Goal: Information Seeking & Learning: Learn about a topic

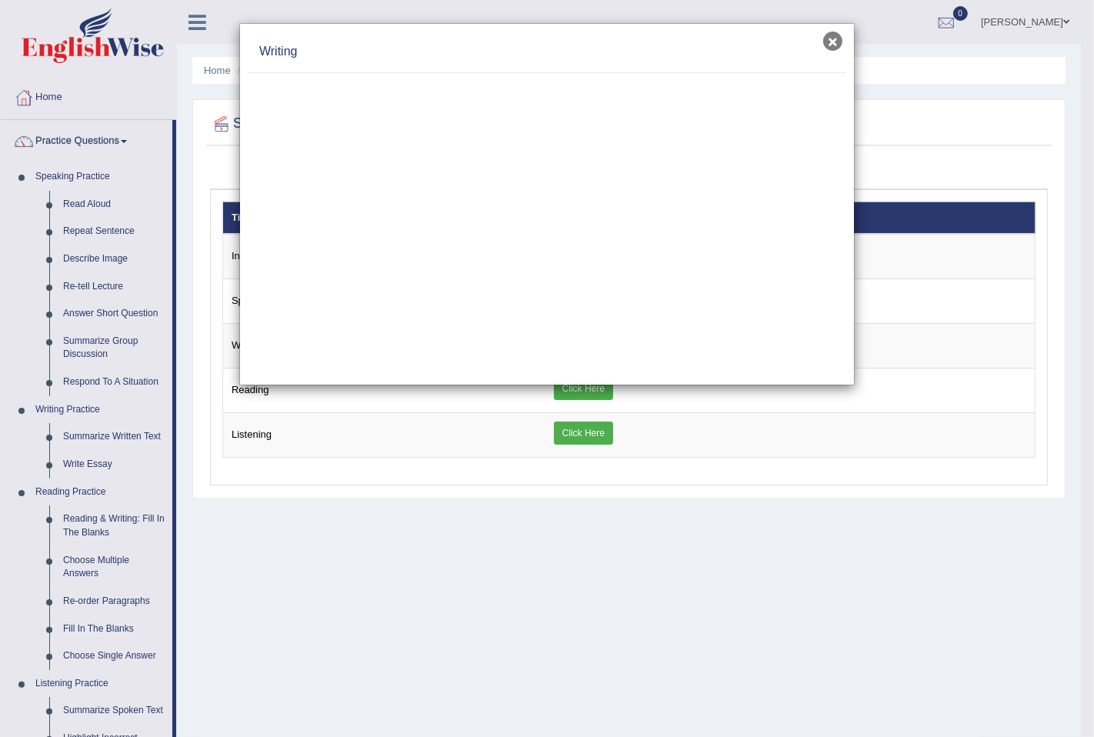
click at [840, 40] on button "×" at bounding box center [833, 41] width 19 height 19
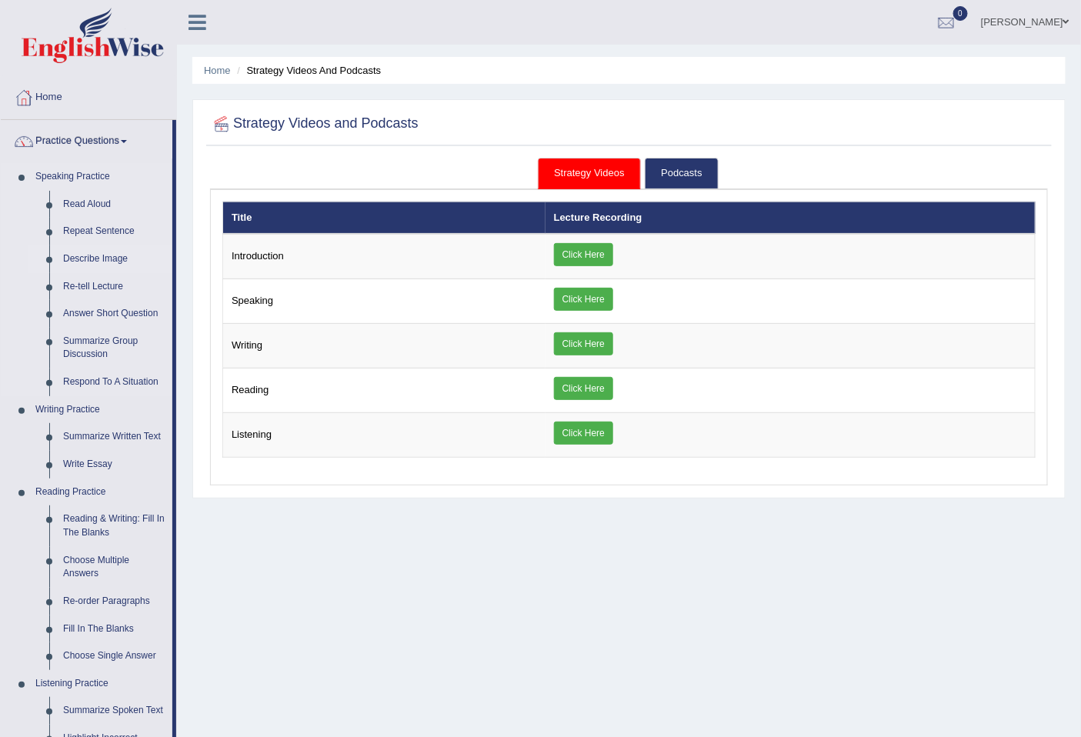
click at [105, 257] on link "Describe Image" at bounding box center [114, 260] width 116 height 28
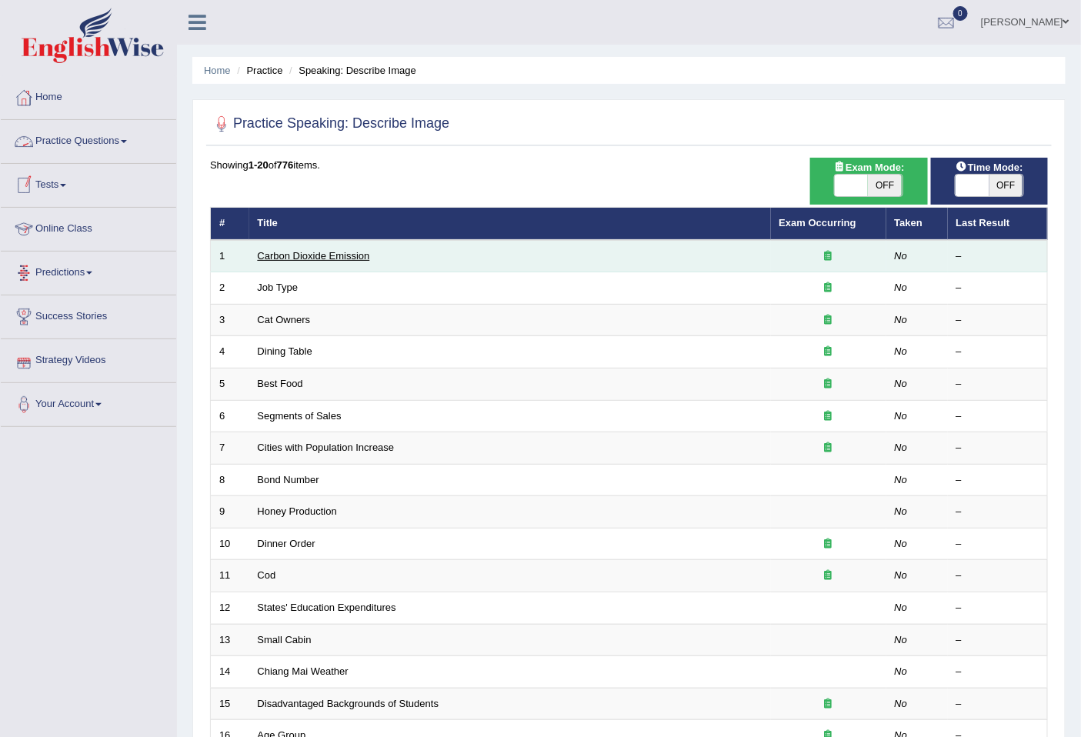
click at [355, 259] on link "Carbon Dioxide Emission" at bounding box center [314, 256] width 112 height 12
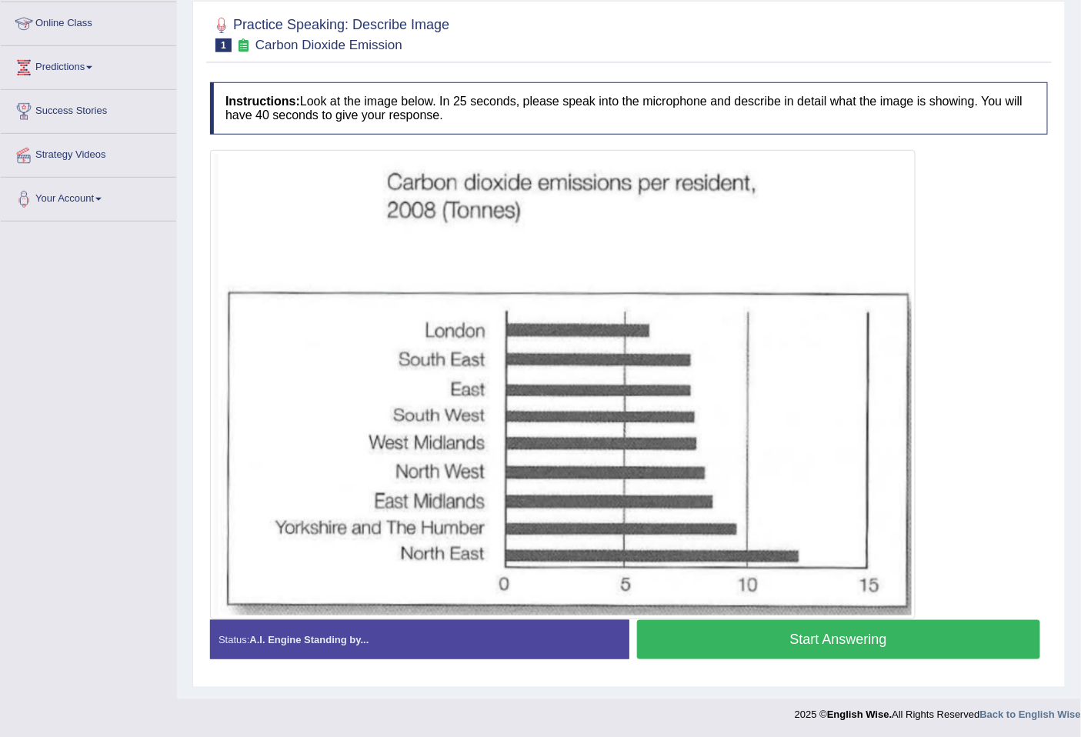
click at [590, 170] on img at bounding box center [563, 385] width 698 height 462
click at [837, 640] on button "Start Answering" at bounding box center [839, 639] width 404 height 39
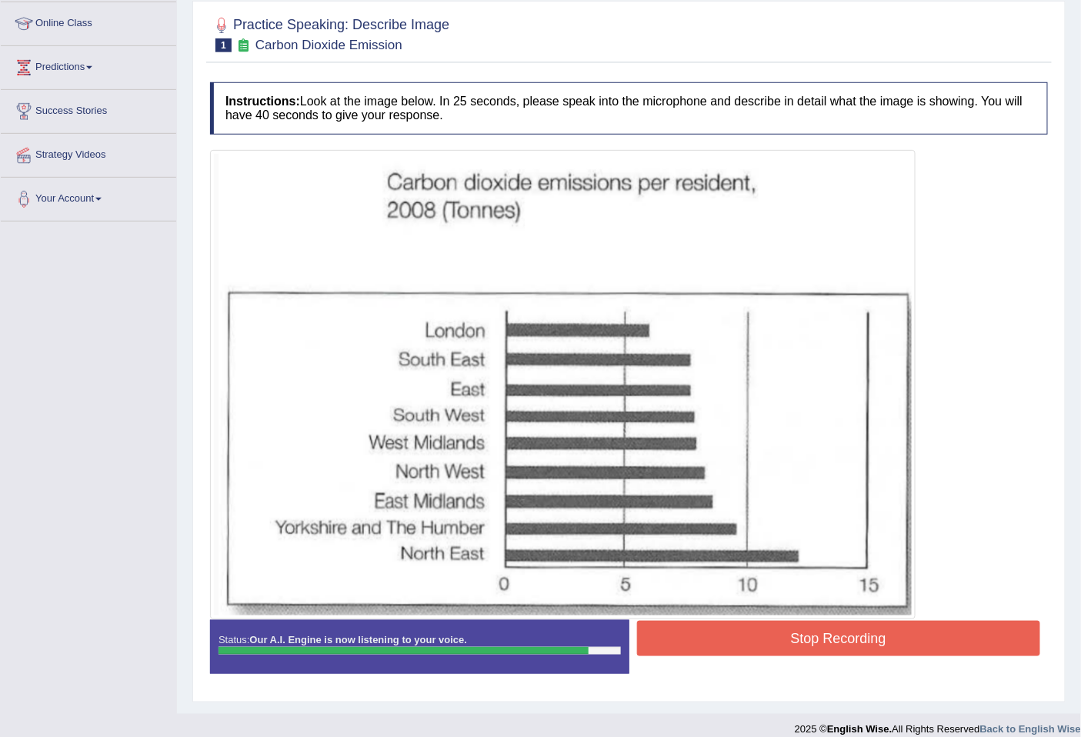
drag, startPoint x: 730, startPoint y: 626, endPoint x: 729, endPoint y: 619, distance: 7.7
click at [730, 623] on button "Stop Recording" at bounding box center [839, 638] width 404 height 35
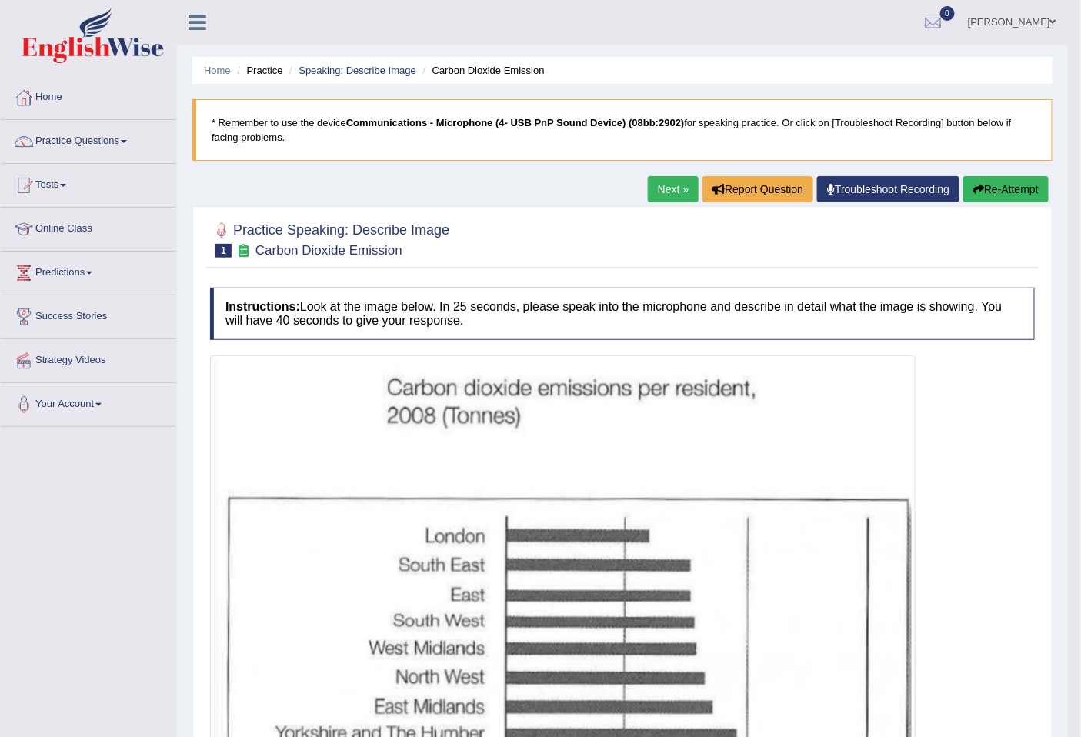
click at [652, 195] on link "Next »" at bounding box center [673, 189] width 51 height 26
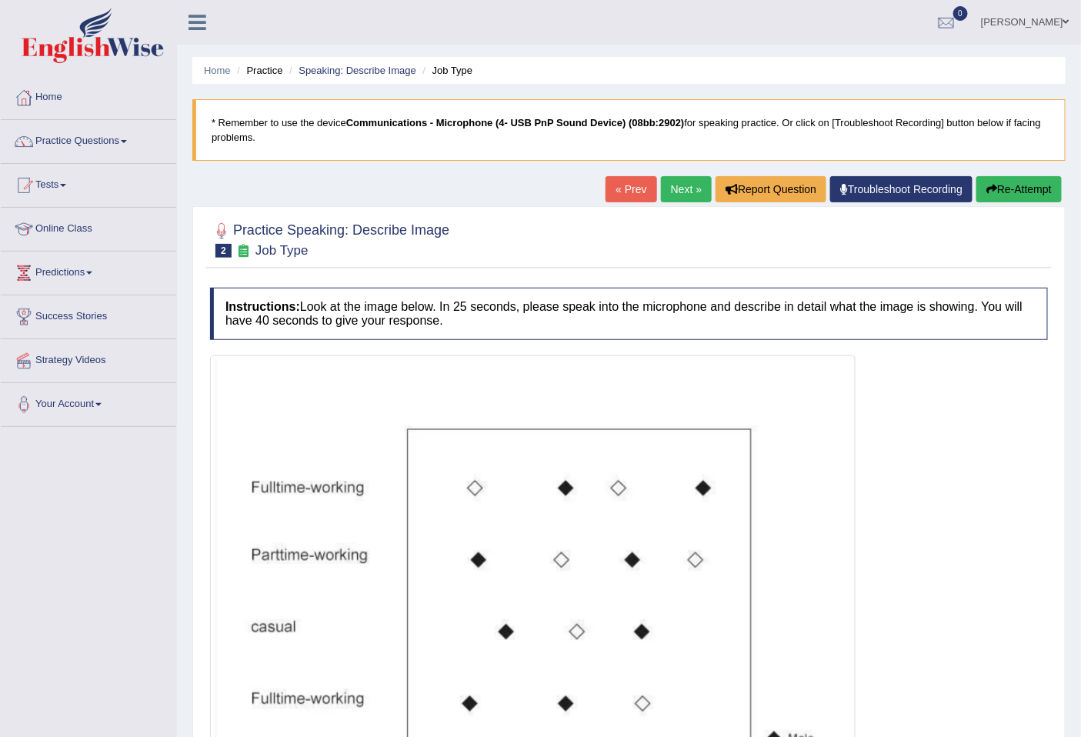
click at [668, 185] on link "Next »" at bounding box center [686, 189] width 51 height 26
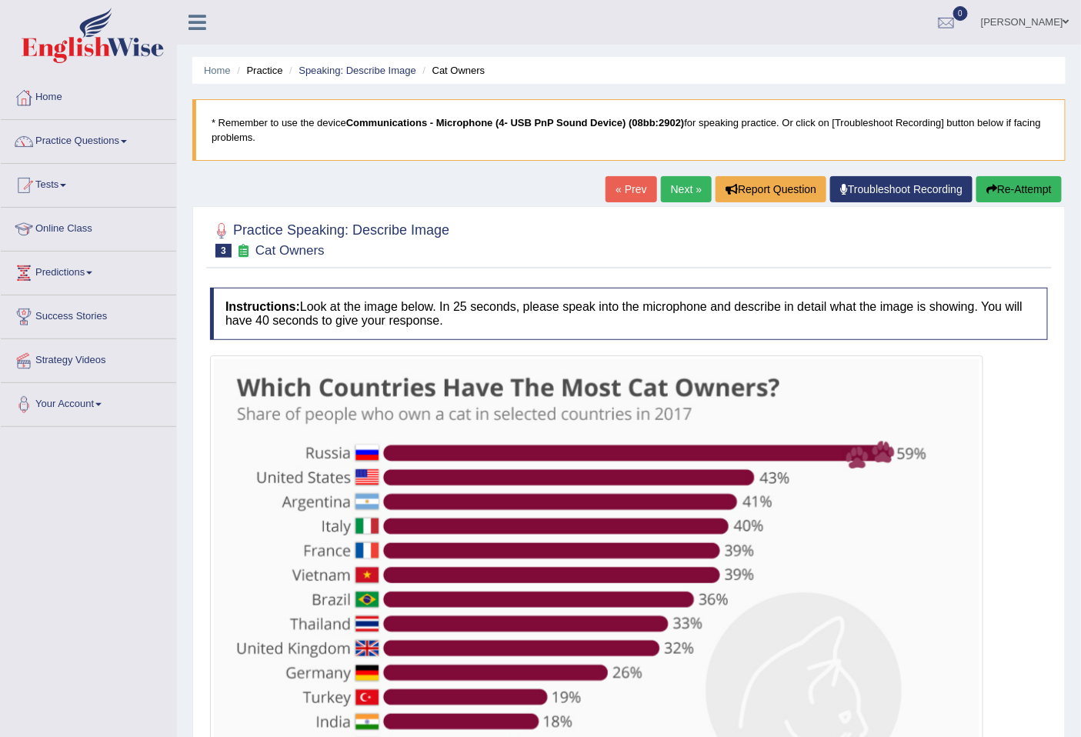
click at [688, 189] on link "Next »" at bounding box center [686, 189] width 51 height 26
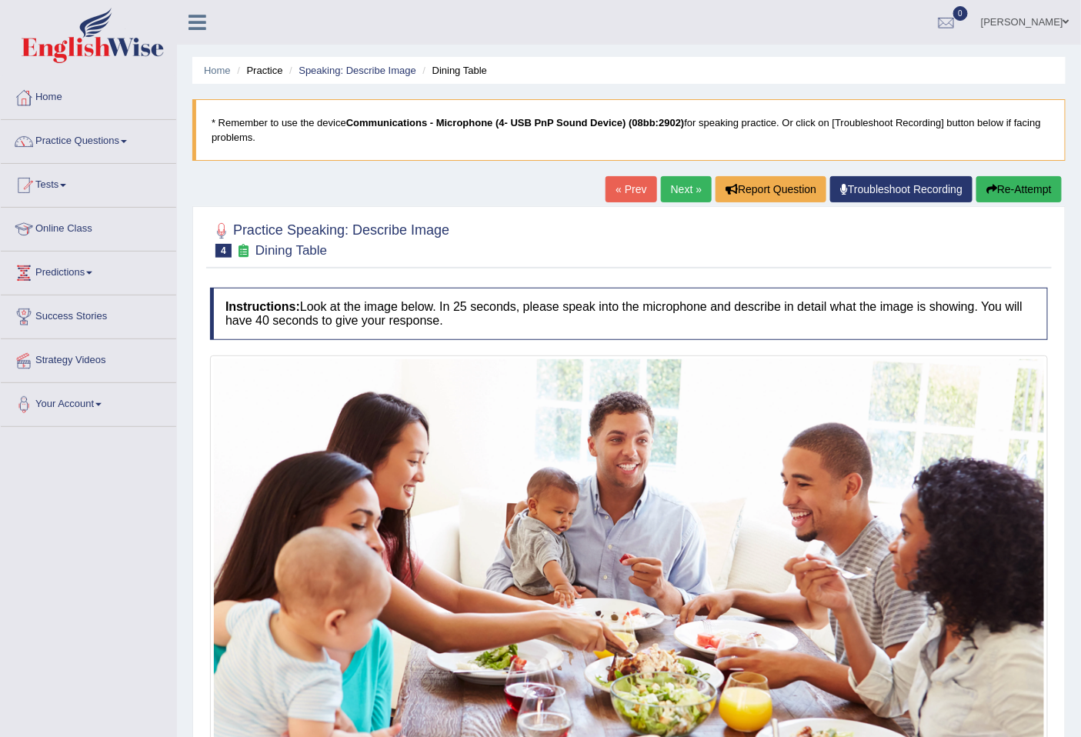
scroll to position [179, 0]
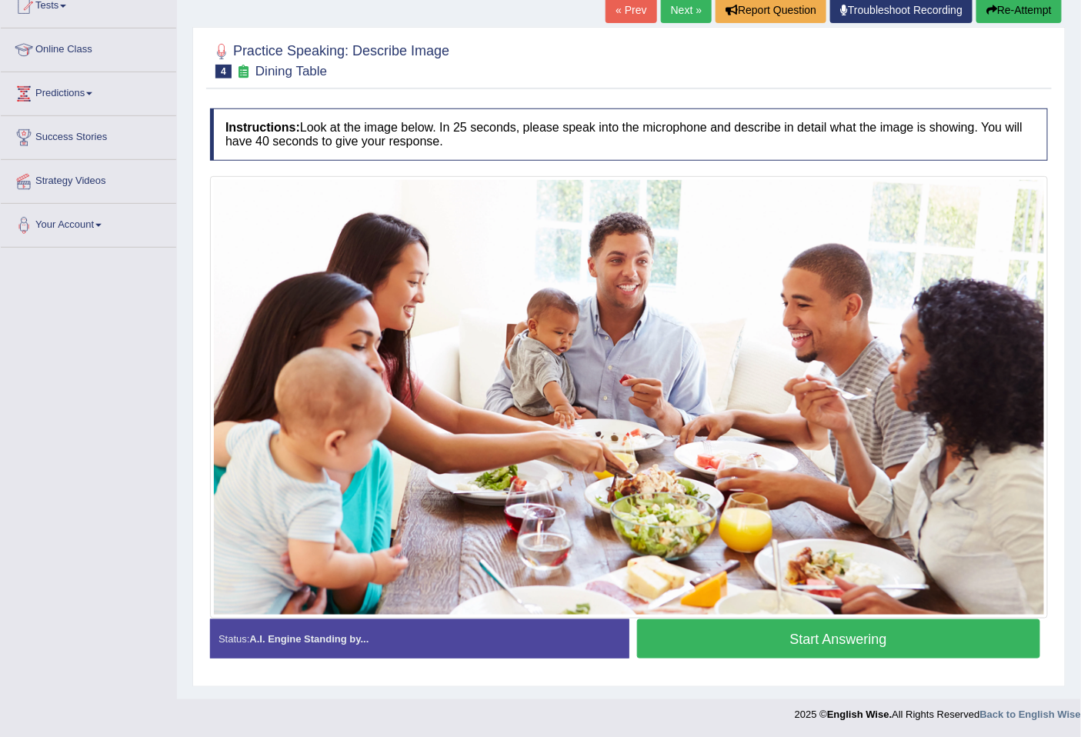
click at [914, 644] on button "Start Answering" at bounding box center [839, 639] width 404 height 39
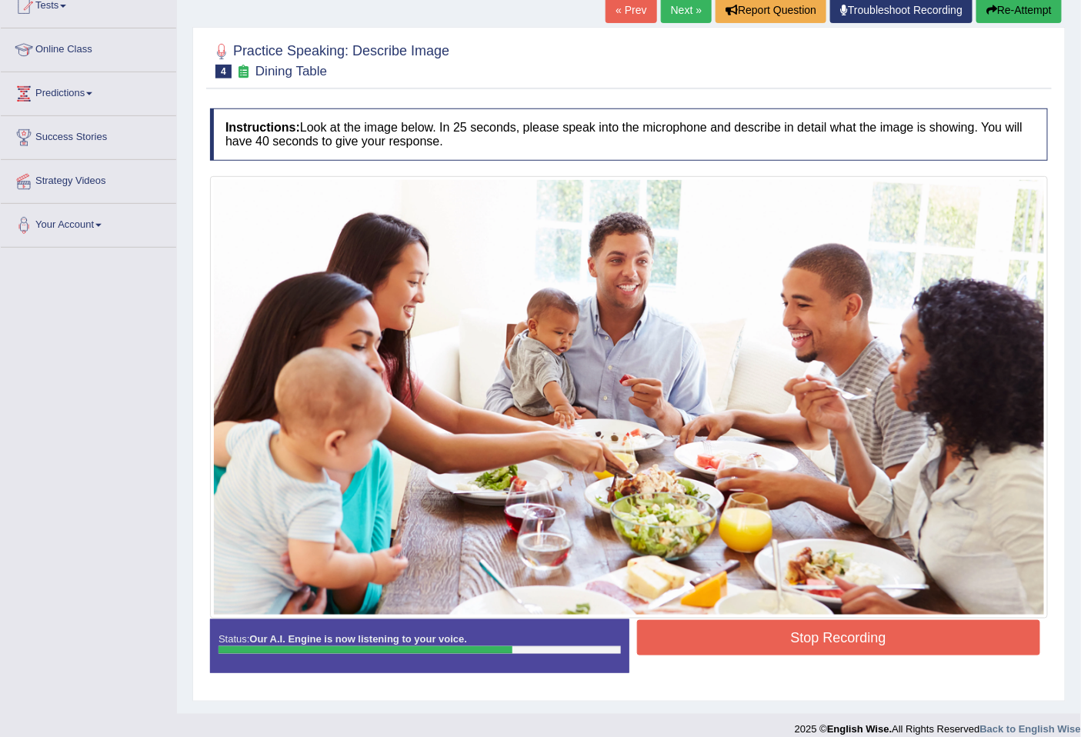
click at [832, 643] on button "Stop Recording" at bounding box center [839, 637] width 404 height 35
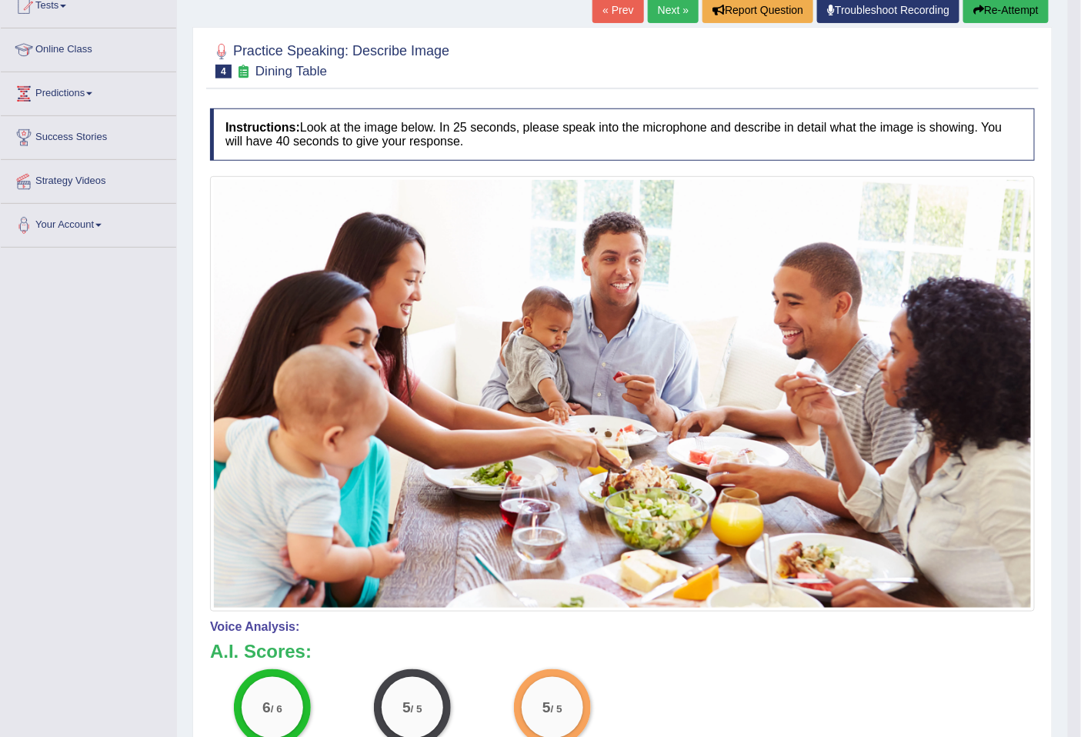
click at [667, 10] on link "Next »" at bounding box center [673, 10] width 51 height 26
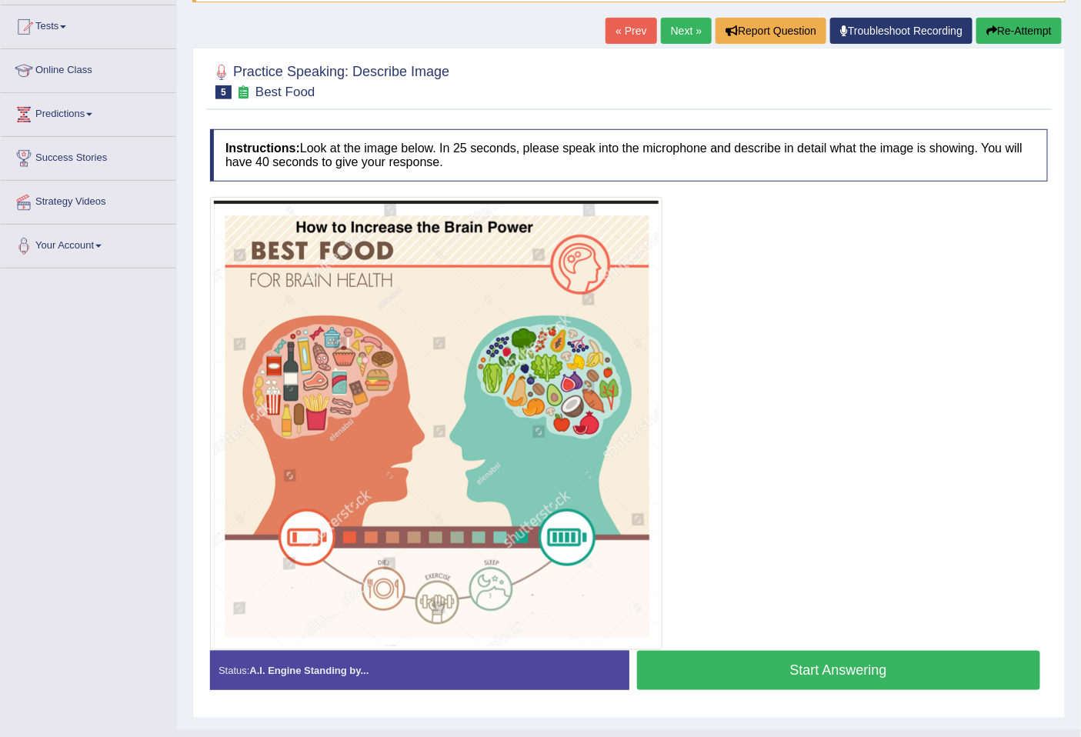
scroll to position [189, 0]
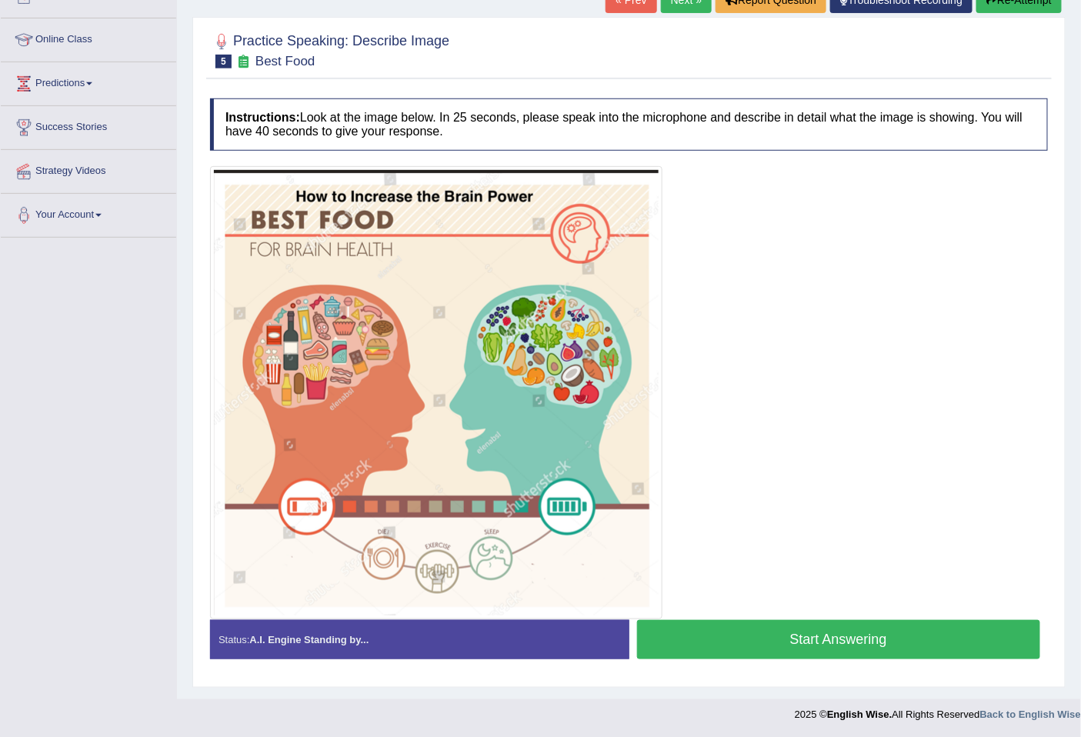
drag, startPoint x: 408, startPoint y: 496, endPoint x: 377, endPoint y: 523, distance: 41.4
click at [927, 647] on button "Start Answering" at bounding box center [839, 639] width 404 height 39
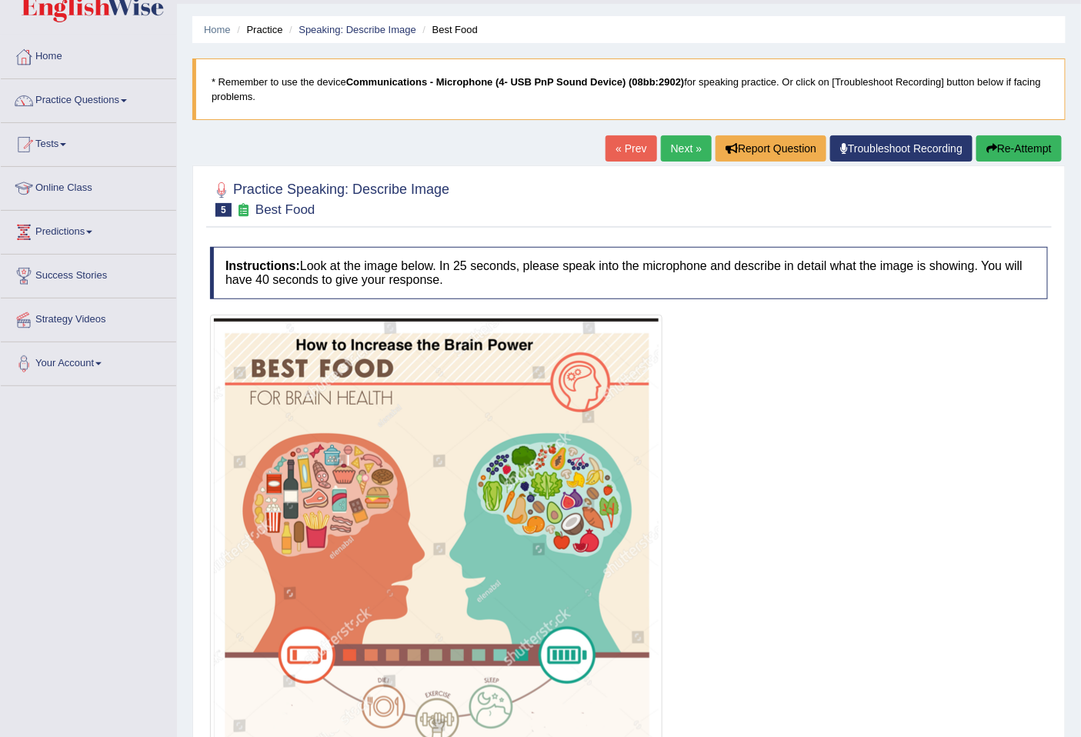
scroll to position [0, 0]
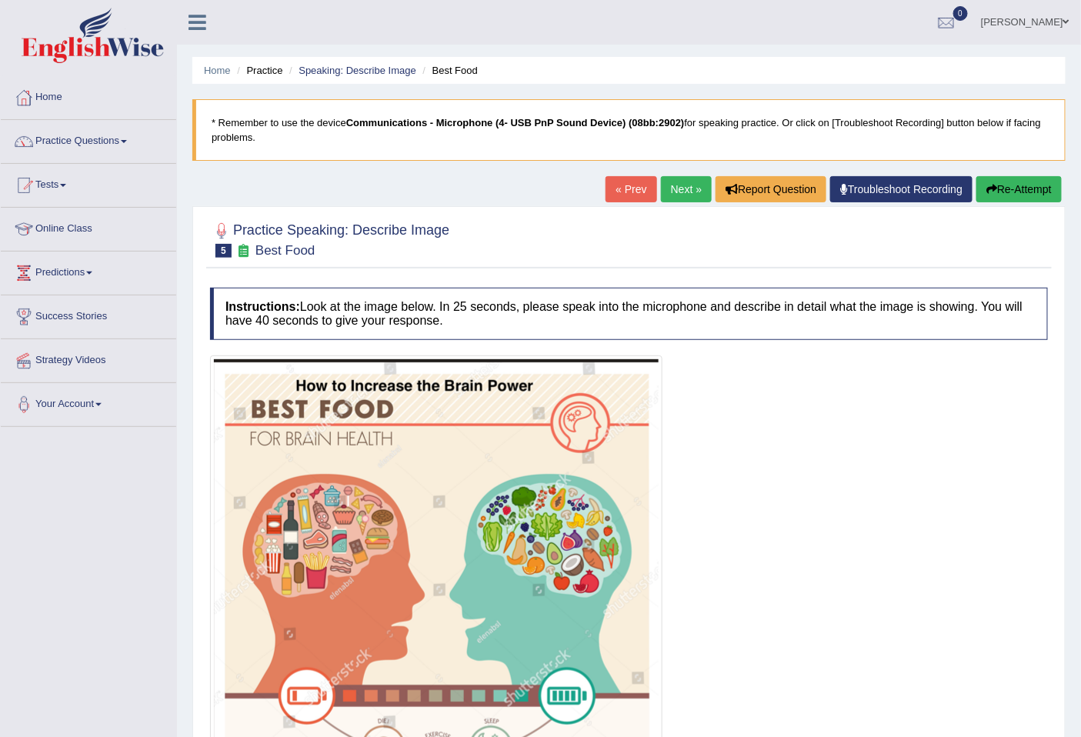
click at [673, 198] on link "Next »" at bounding box center [686, 189] width 51 height 26
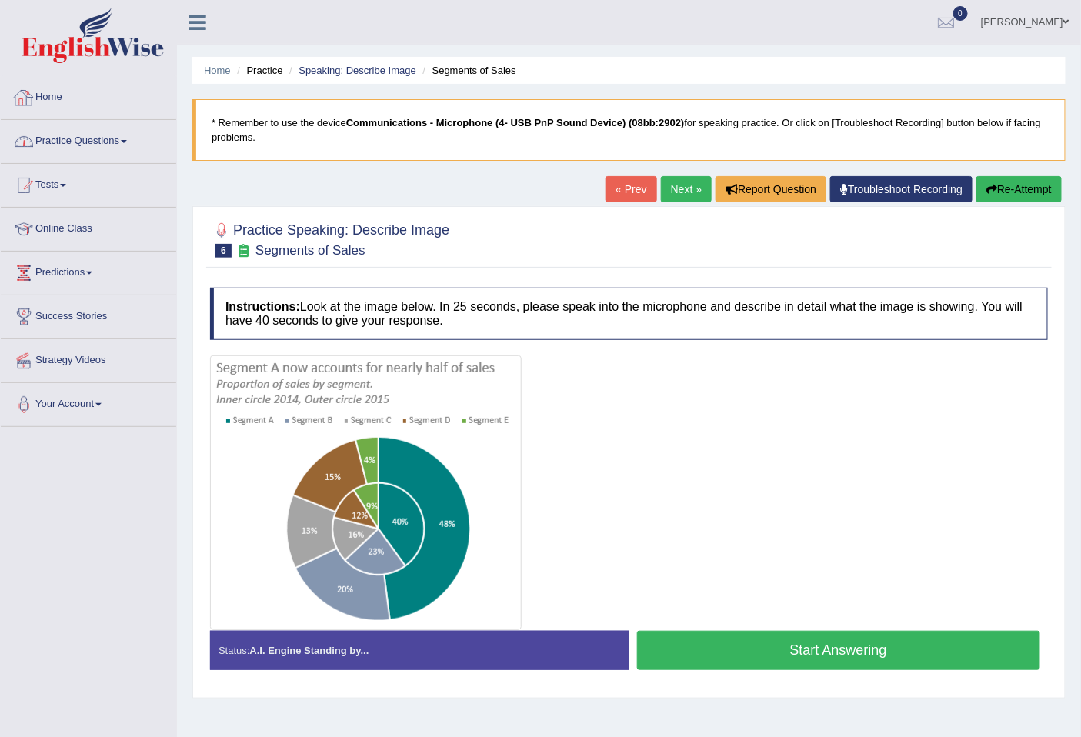
click at [79, 137] on link "Practice Questions" at bounding box center [88, 139] width 175 height 38
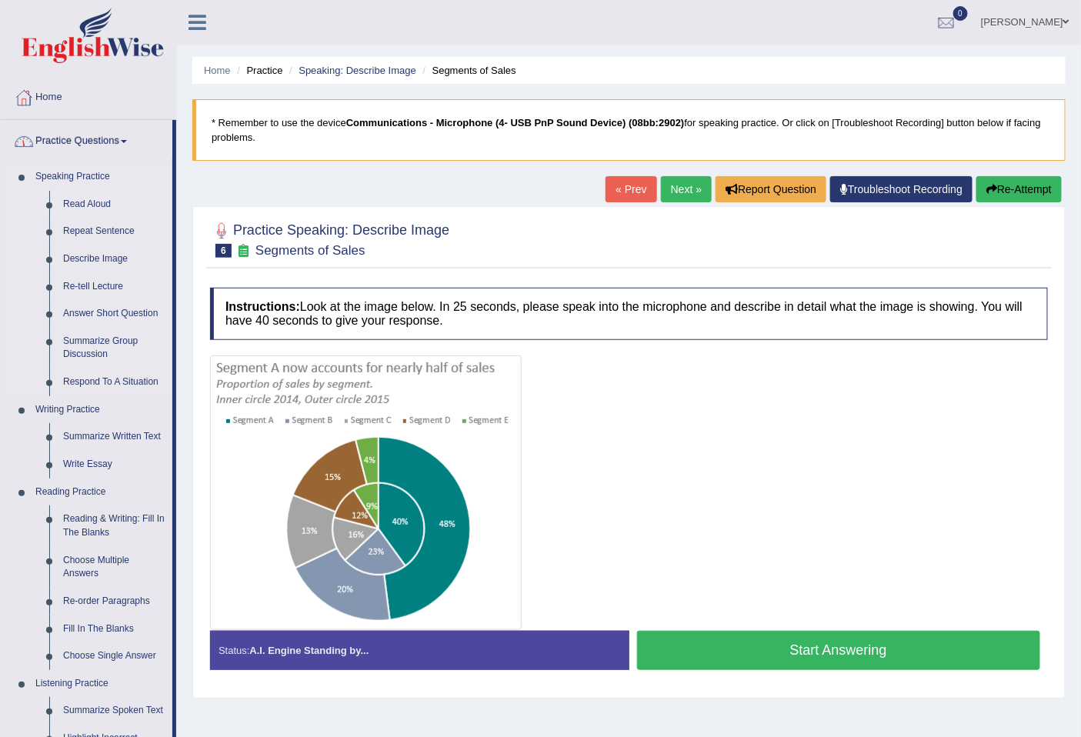
click at [102, 202] on link "Read Aloud" at bounding box center [114, 205] width 116 height 28
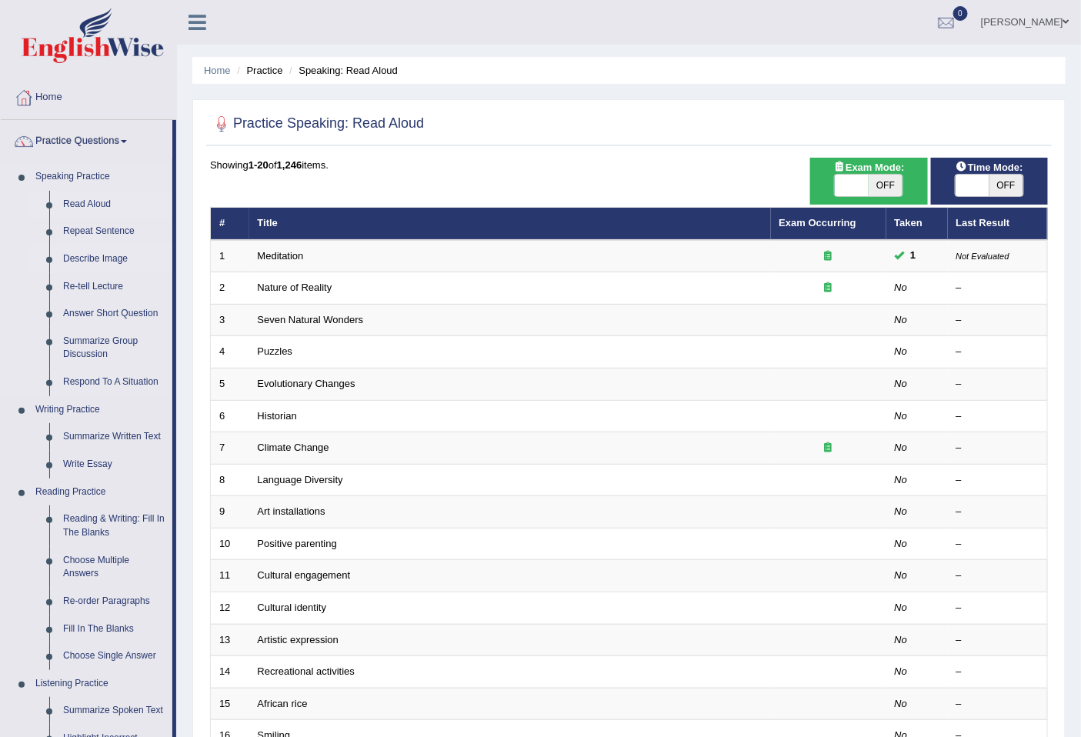
click at [79, 256] on link "Describe Image" at bounding box center [114, 260] width 116 height 28
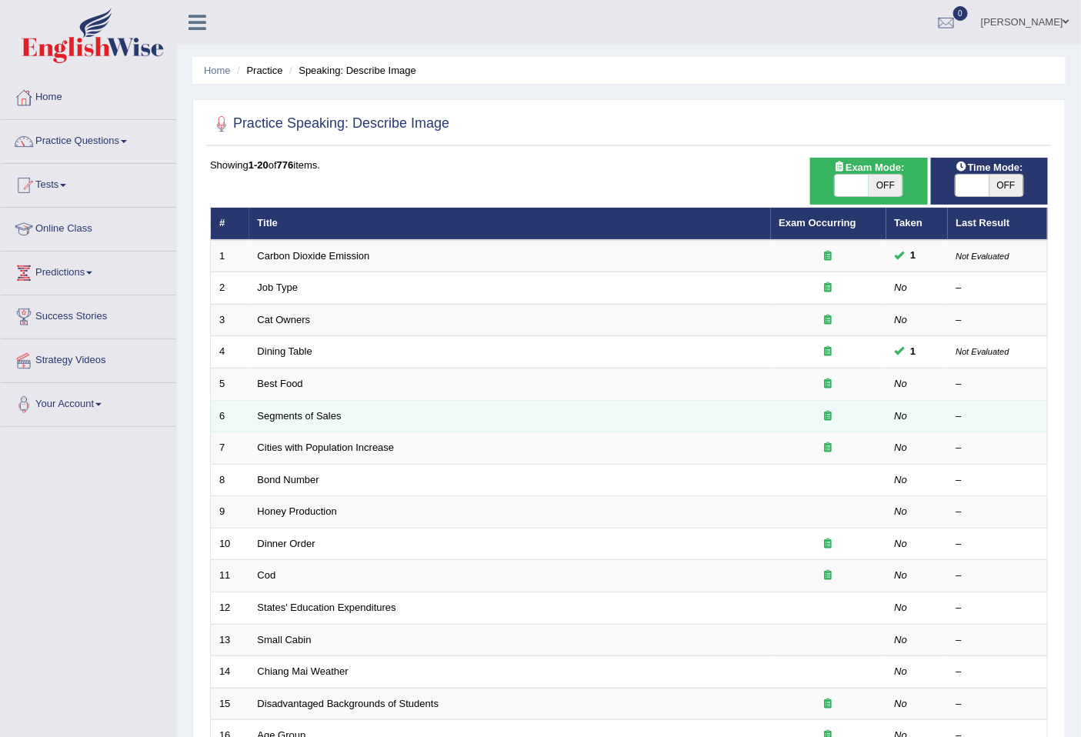
scroll to position [281, 0]
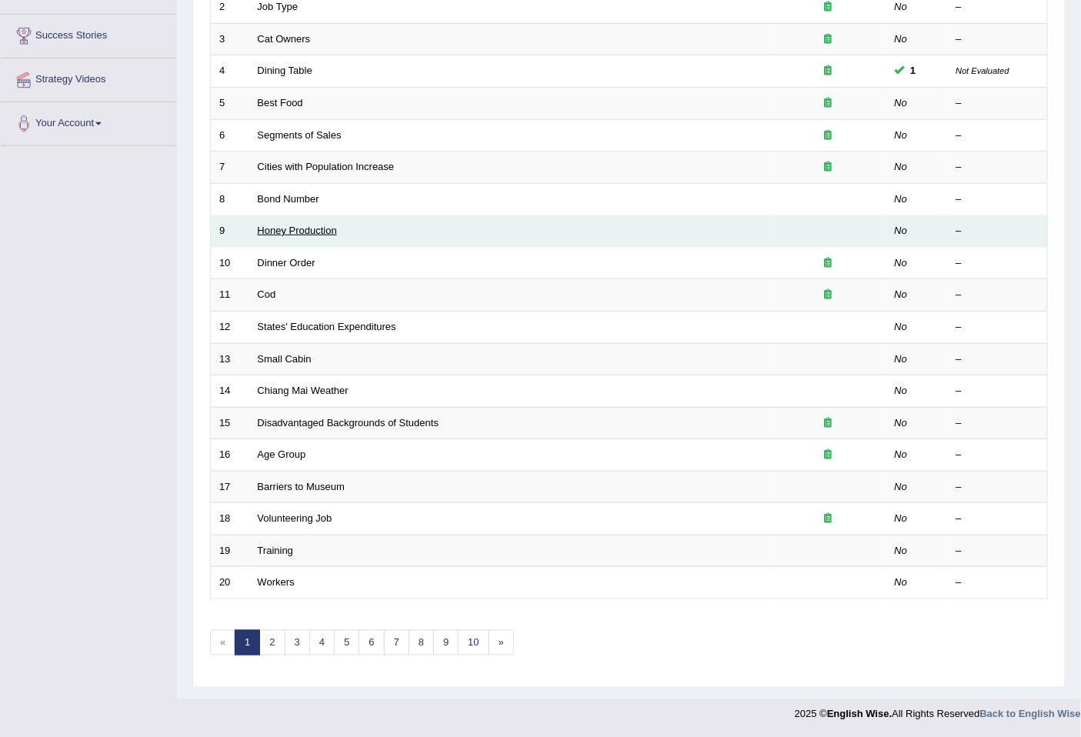
click at [301, 234] on link "Honey Production" at bounding box center [297, 231] width 79 height 12
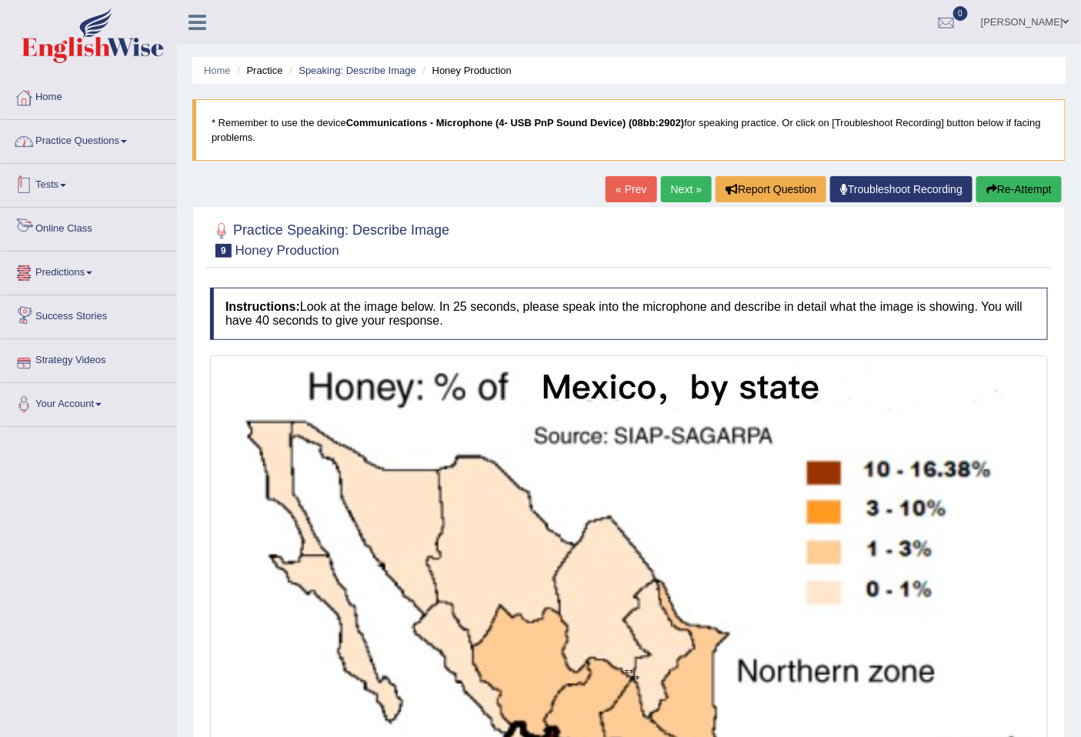
click at [136, 147] on link "Practice Questions" at bounding box center [88, 139] width 175 height 38
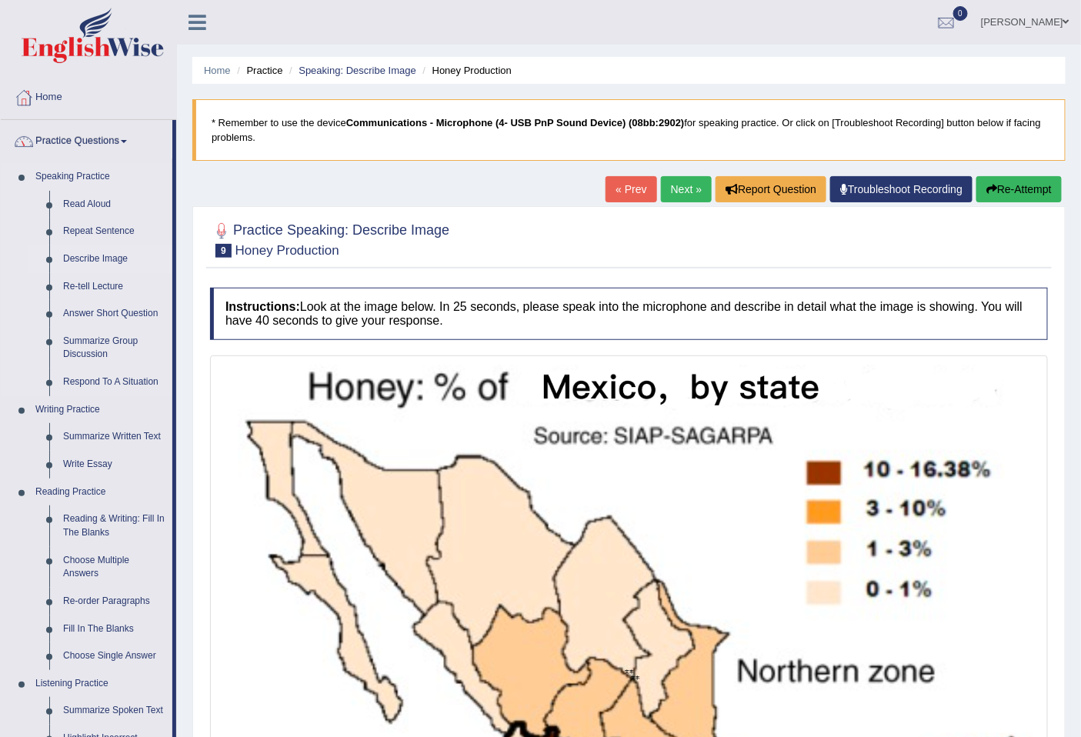
click at [105, 256] on link "Describe Image" at bounding box center [114, 260] width 116 height 28
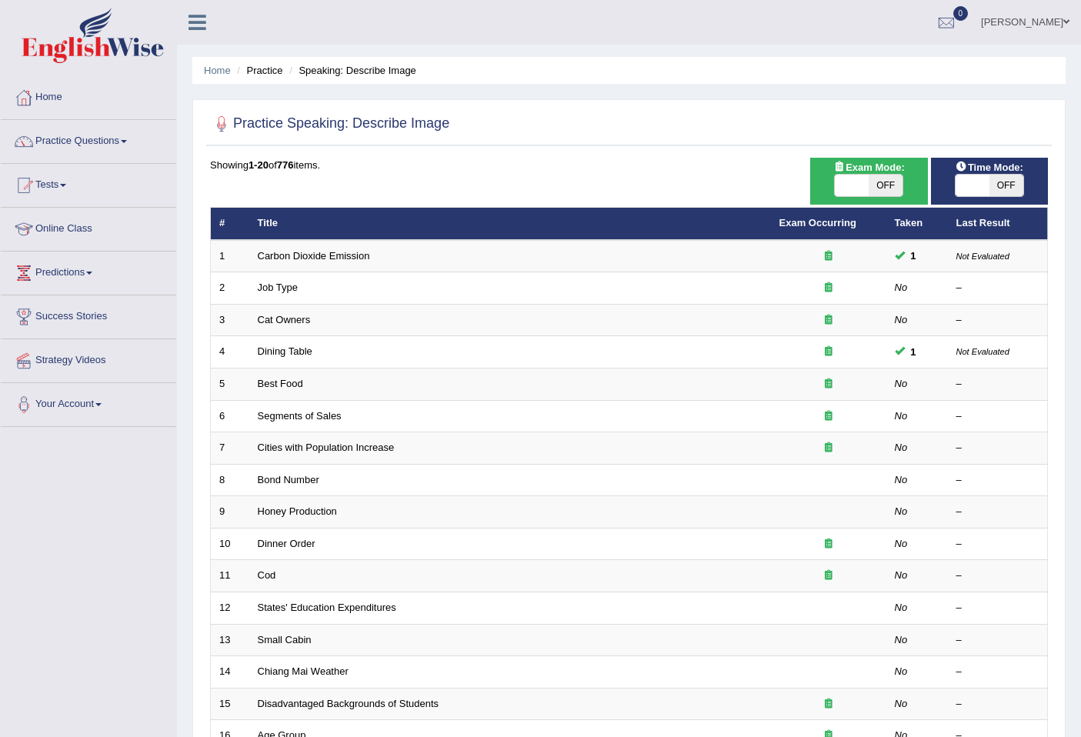
click at [291, 283] on link "Job Type" at bounding box center [278, 288] width 41 height 12
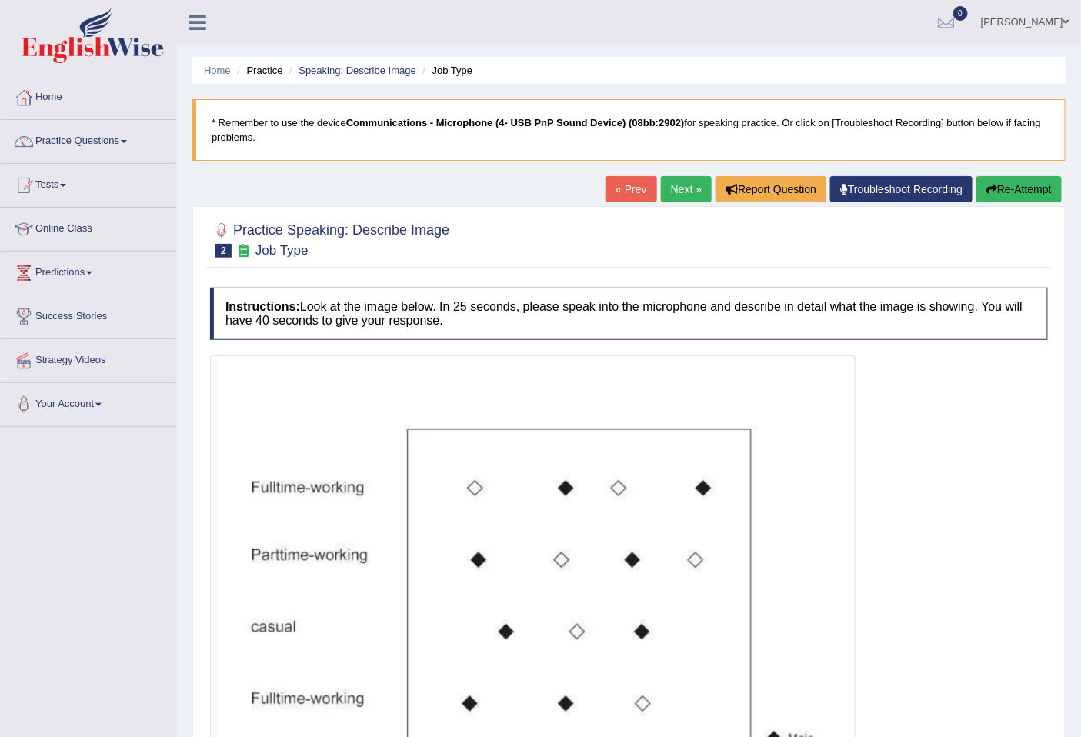
click at [673, 193] on link "Next »" at bounding box center [686, 189] width 51 height 26
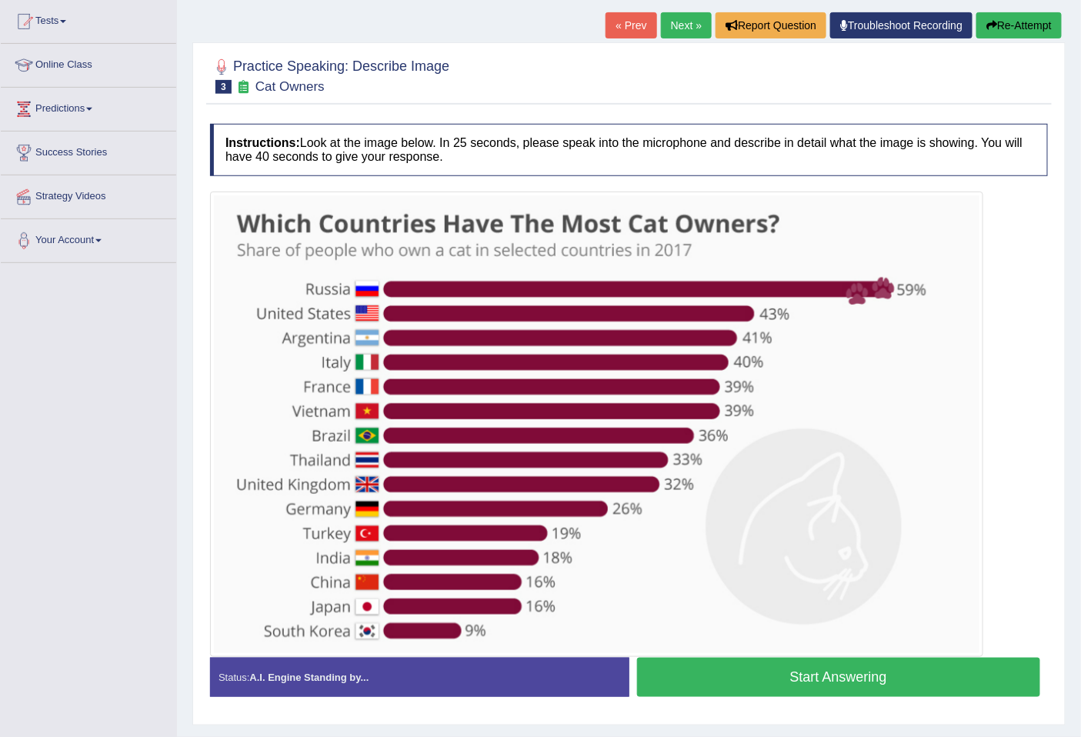
scroll to position [202, 0]
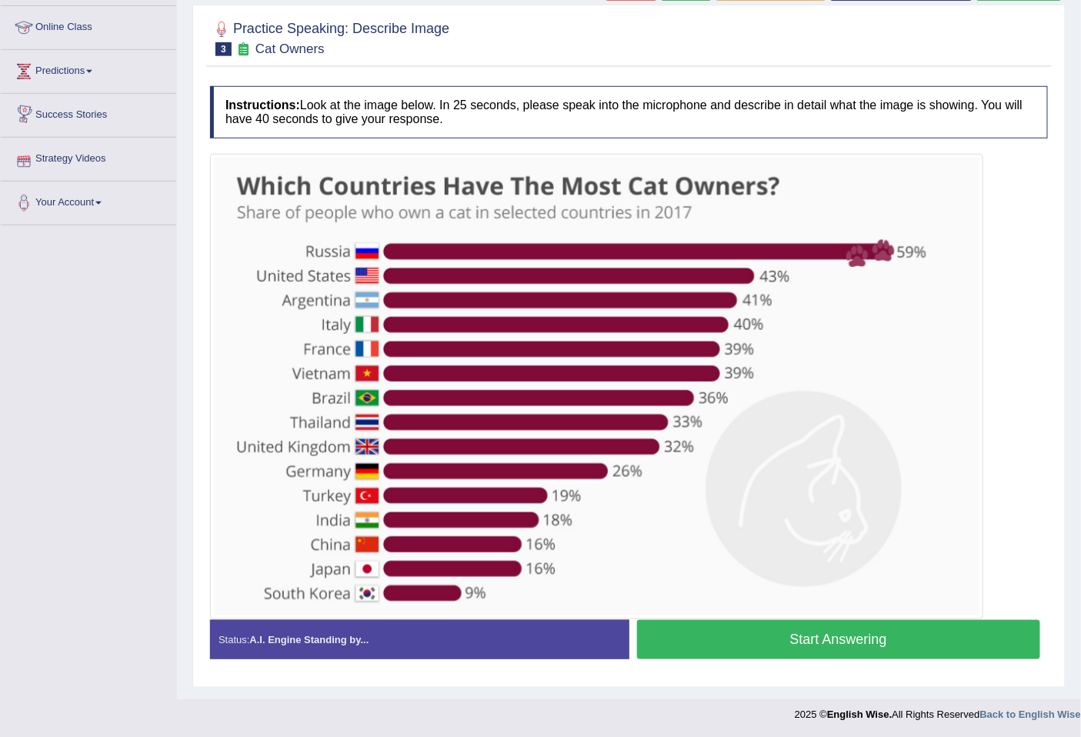
click at [79, 179] on li "Strategy Videos" at bounding box center [88, 160] width 175 height 44
click at [50, 160] on link "Strategy Videos" at bounding box center [87, 157] width 172 height 38
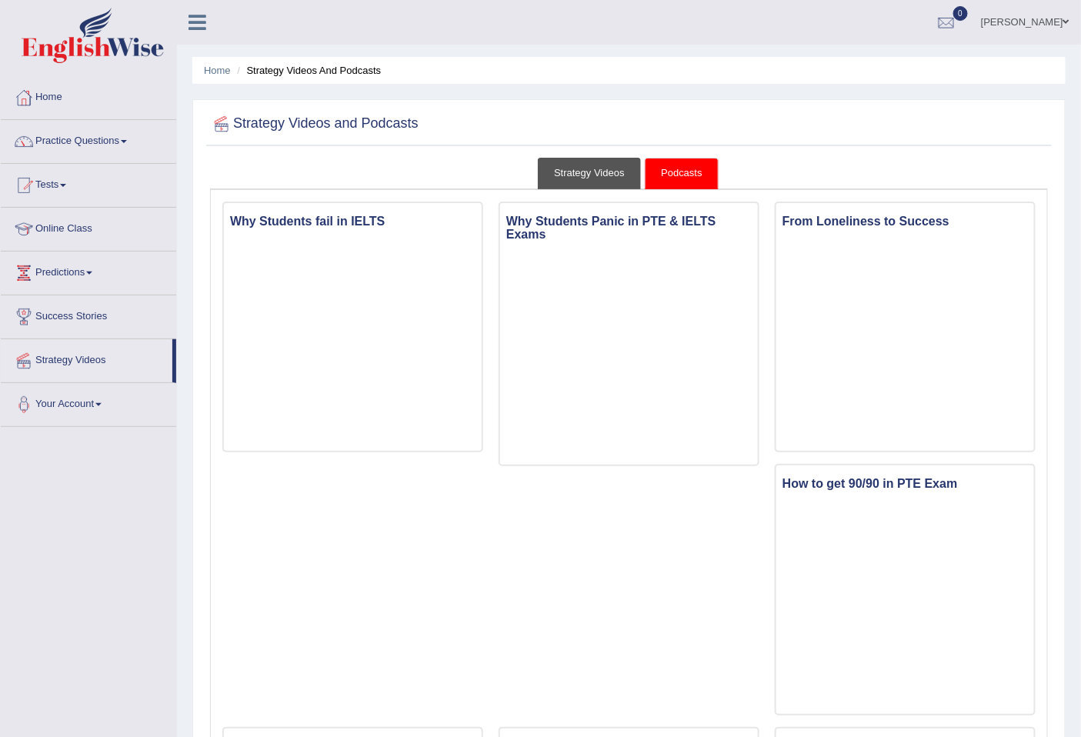
click at [589, 179] on link "Strategy Videos" at bounding box center [589, 174] width 103 height 32
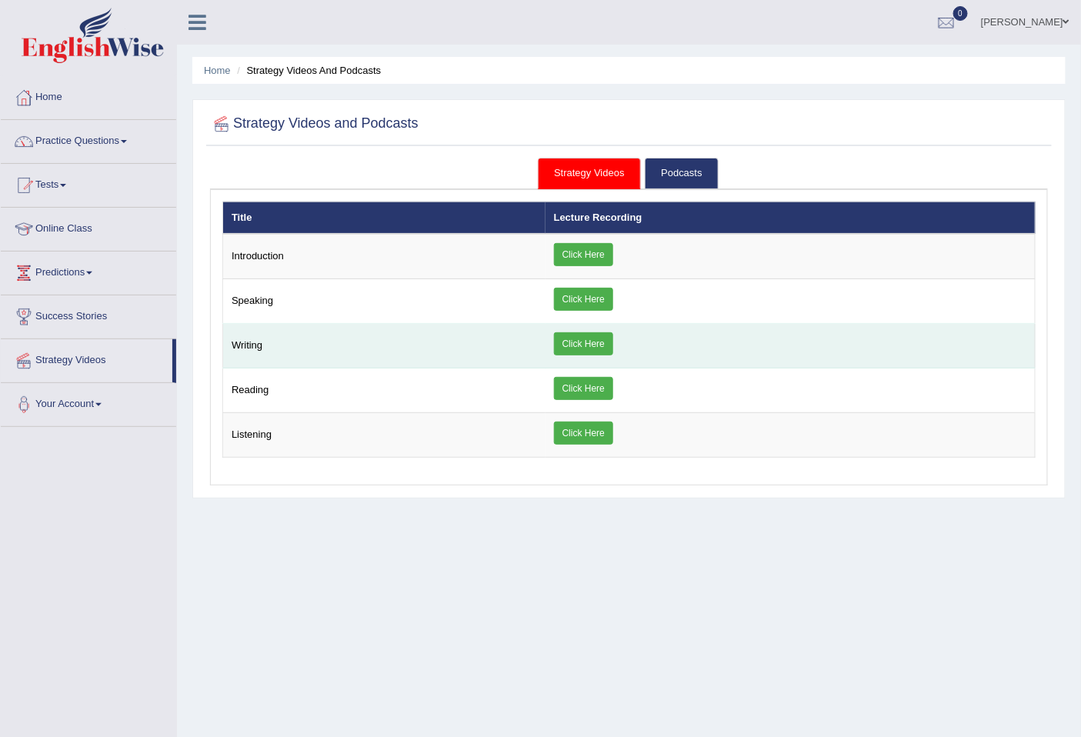
click at [566, 344] on link "Click Here" at bounding box center [583, 343] width 59 height 23
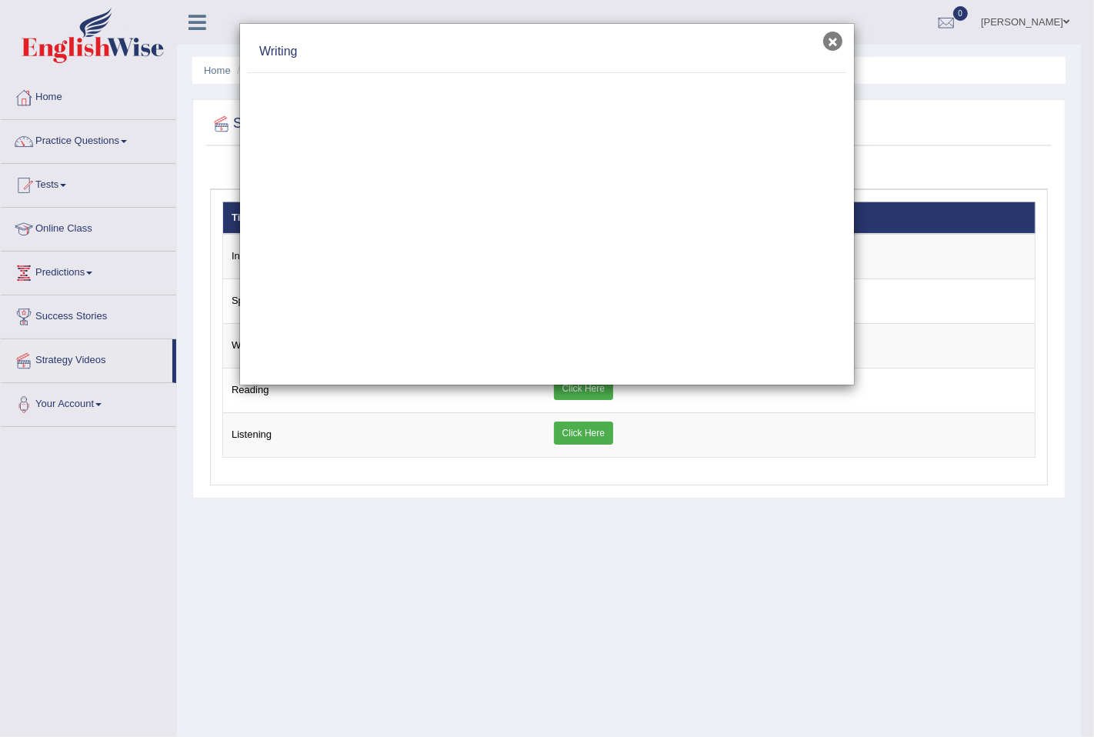
click at [828, 43] on button "×" at bounding box center [833, 41] width 19 height 19
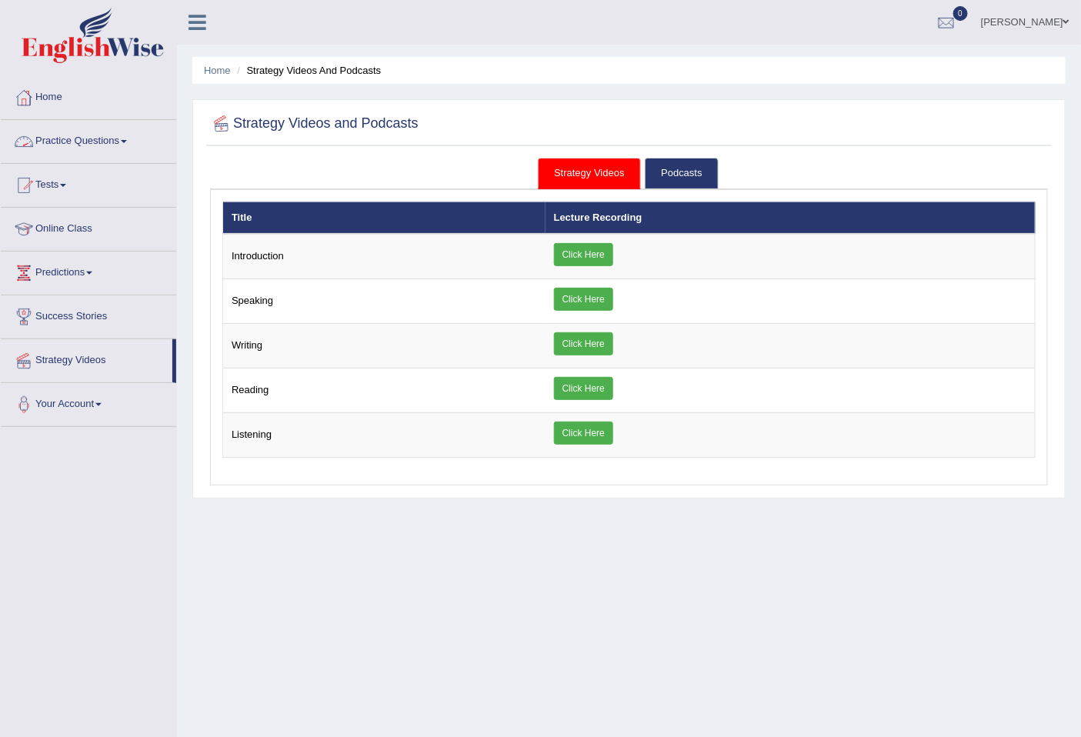
click at [66, 136] on link "Practice Questions" at bounding box center [88, 139] width 175 height 38
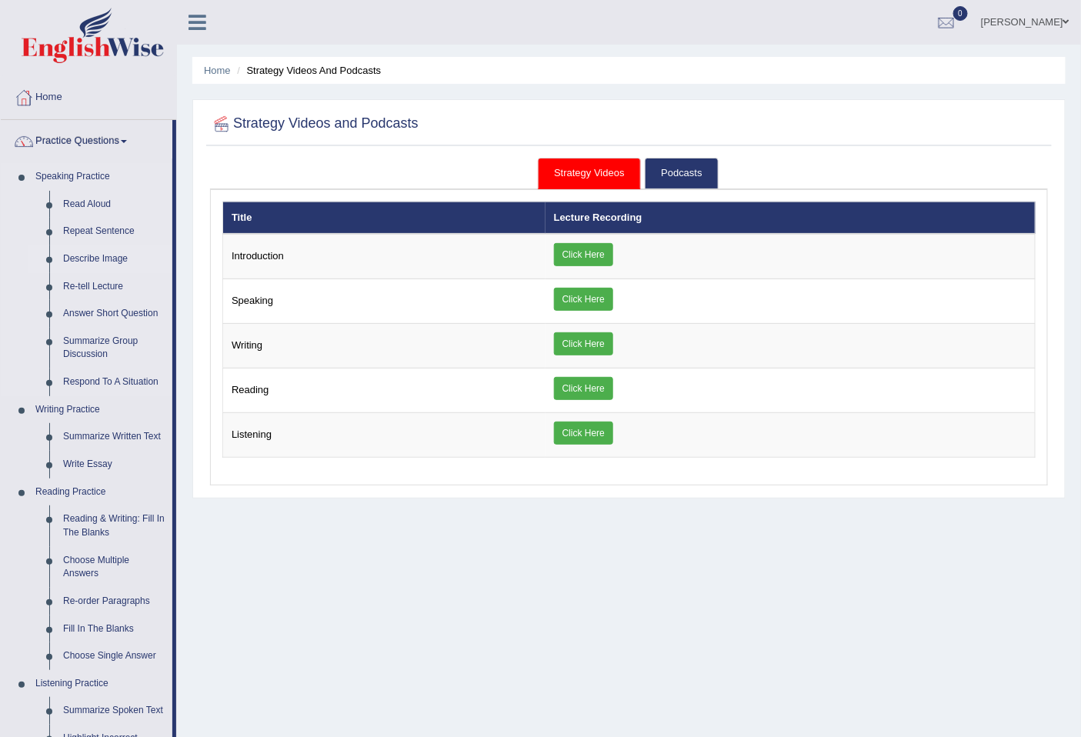
click at [92, 257] on link "Describe Image" at bounding box center [114, 260] width 116 height 28
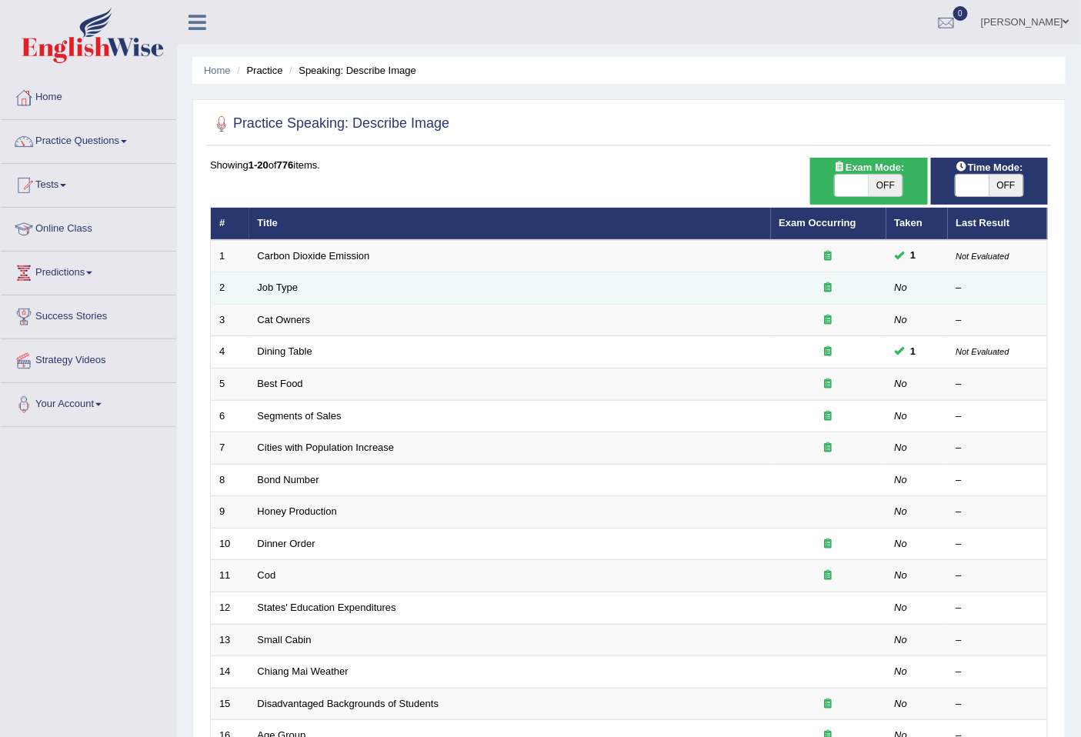
click at [466, 281] on td "Job Type" at bounding box center [510, 288] width 522 height 32
click at [287, 282] on link "Job Type" at bounding box center [278, 288] width 41 height 12
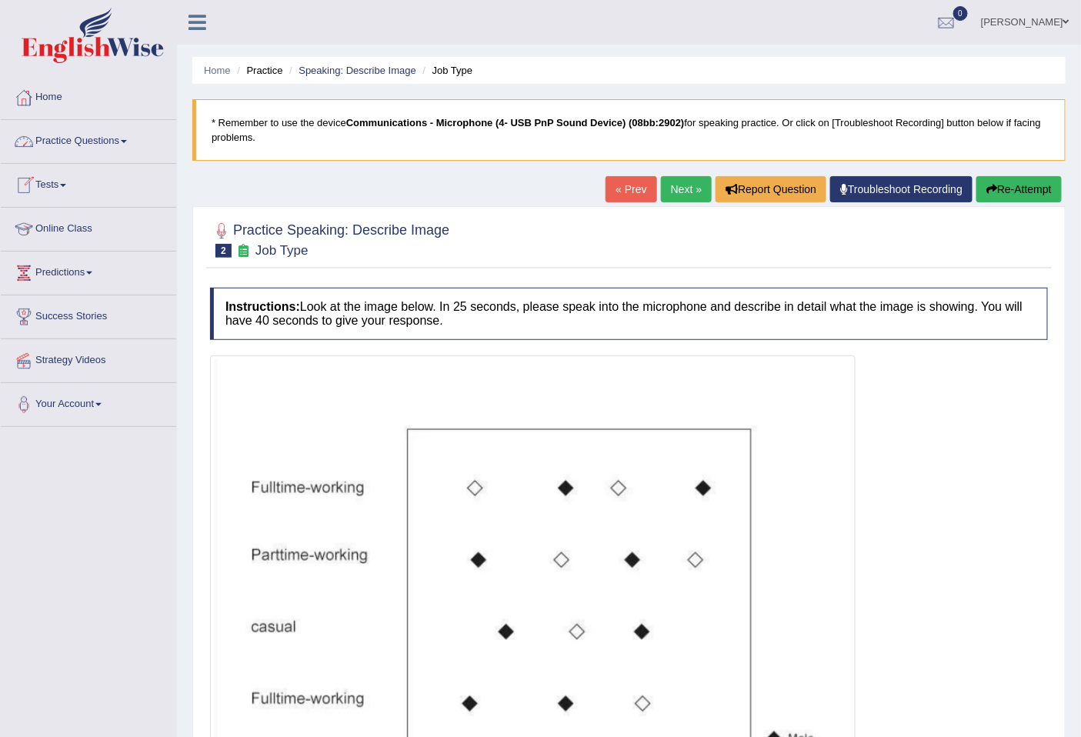
click at [72, 155] on link "Practice Questions" at bounding box center [88, 139] width 175 height 38
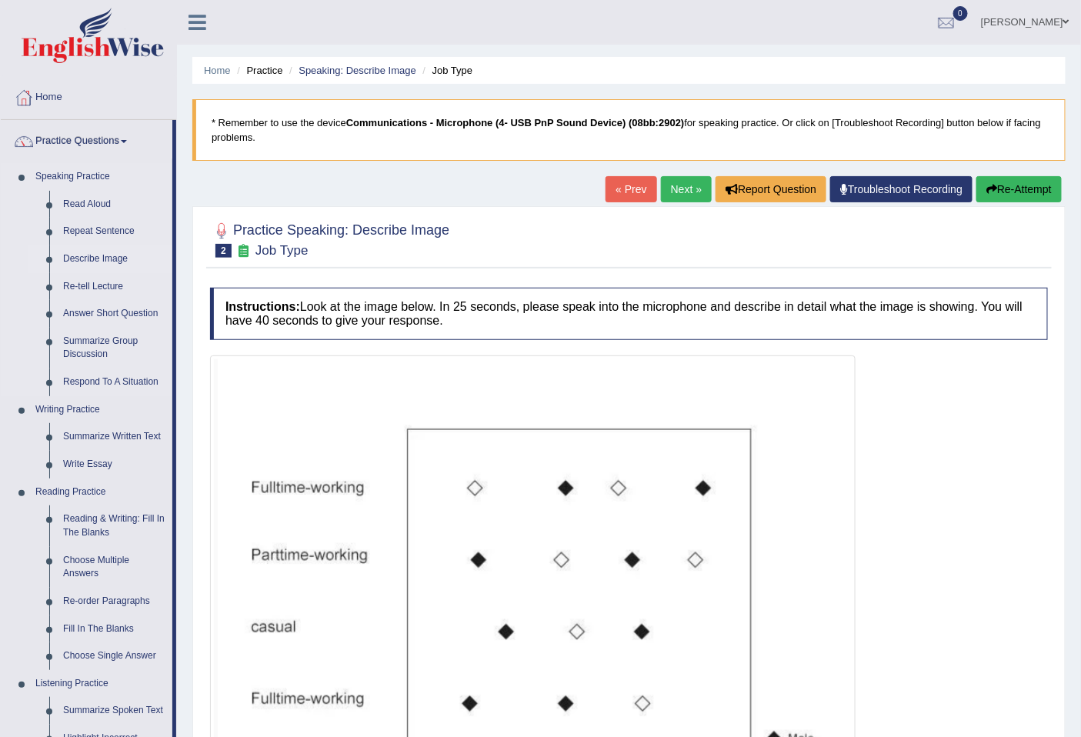
click at [85, 263] on link "Describe Image" at bounding box center [114, 260] width 116 height 28
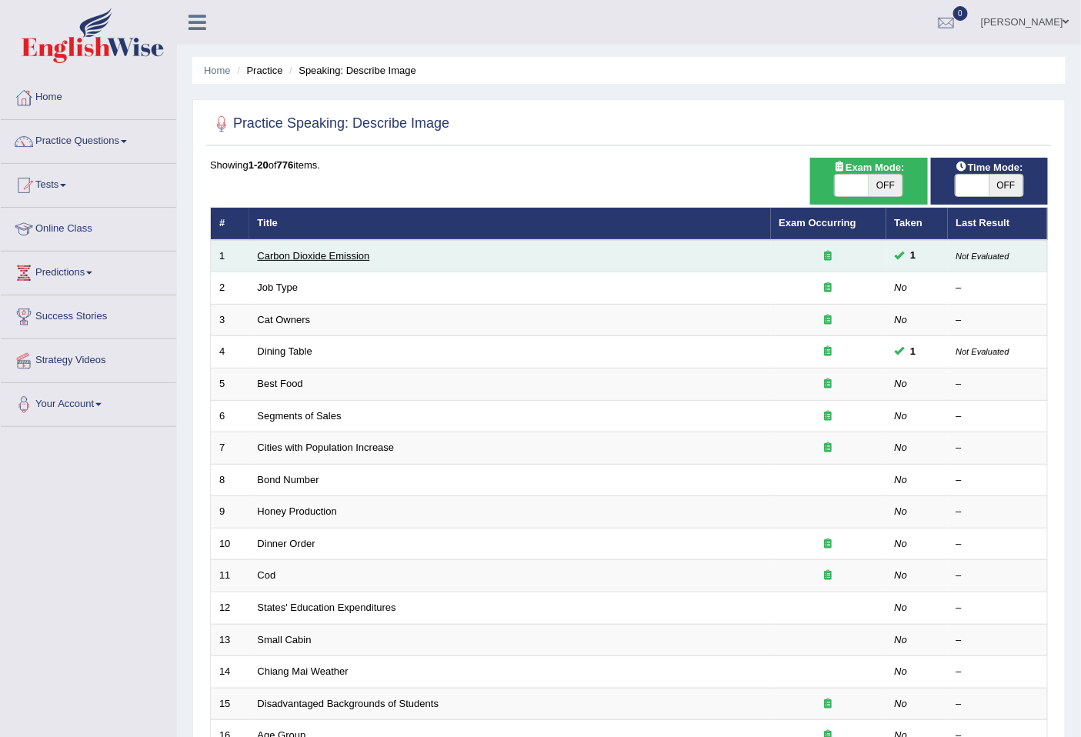
click at [327, 257] on link "Carbon Dioxide Emission" at bounding box center [314, 256] width 112 height 12
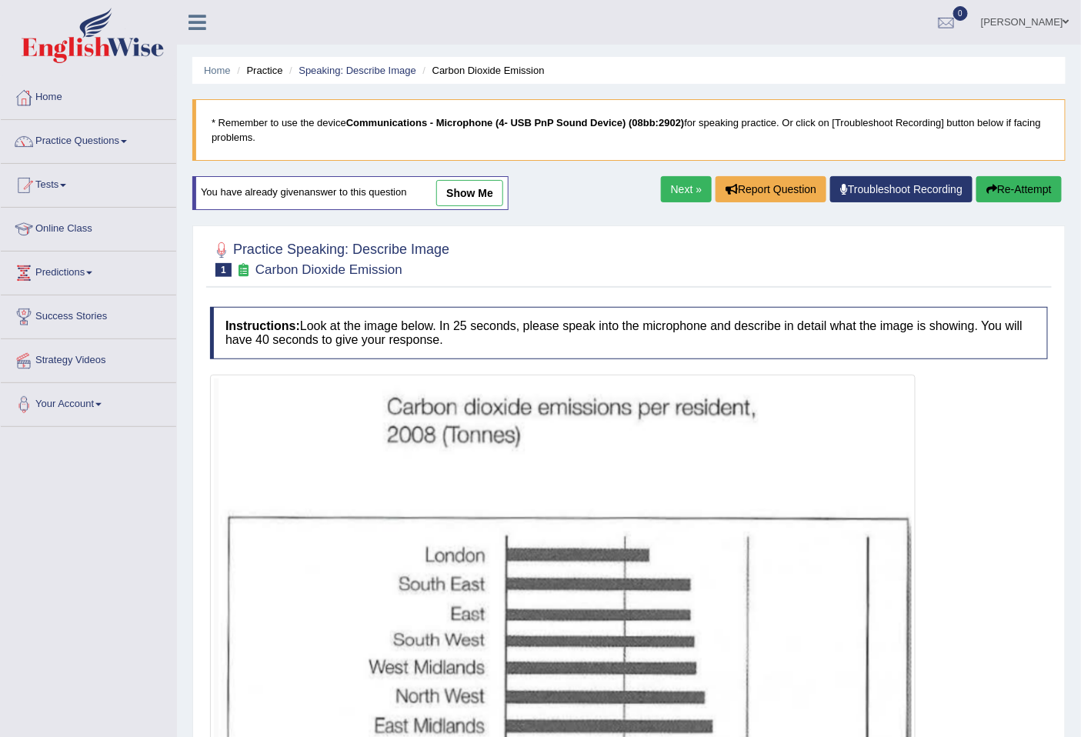
click at [455, 201] on link "show me" at bounding box center [469, 193] width 67 height 26
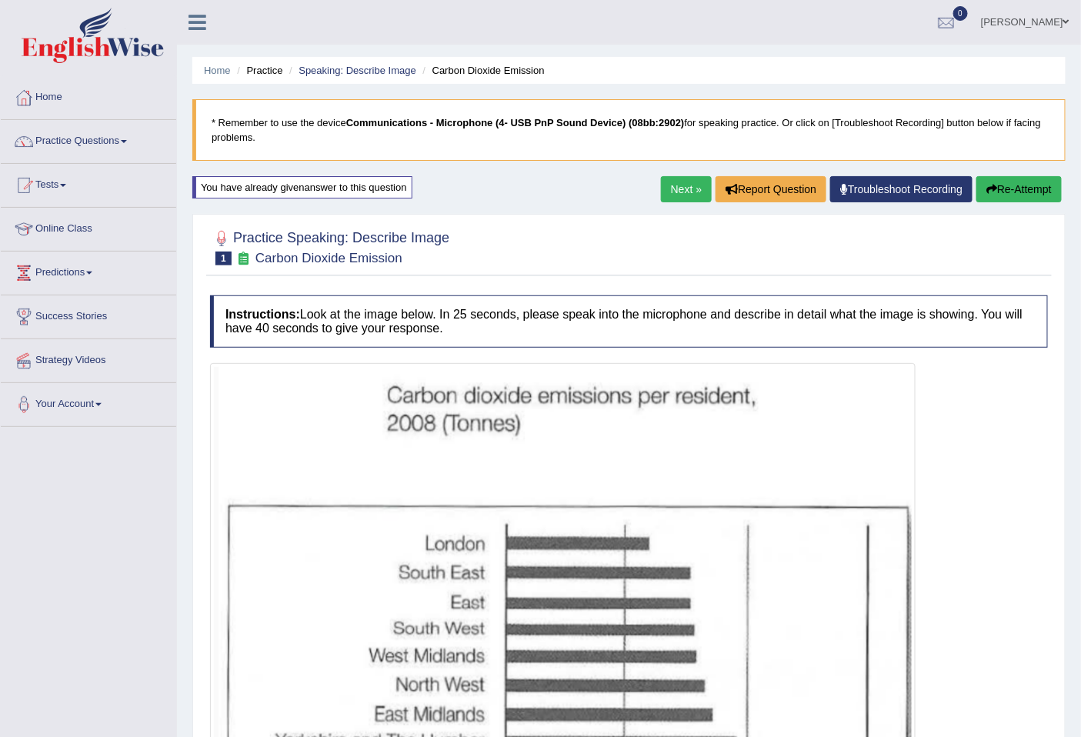
click at [680, 195] on link "Next »" at bounding box center [686, 189] width 51 height 26
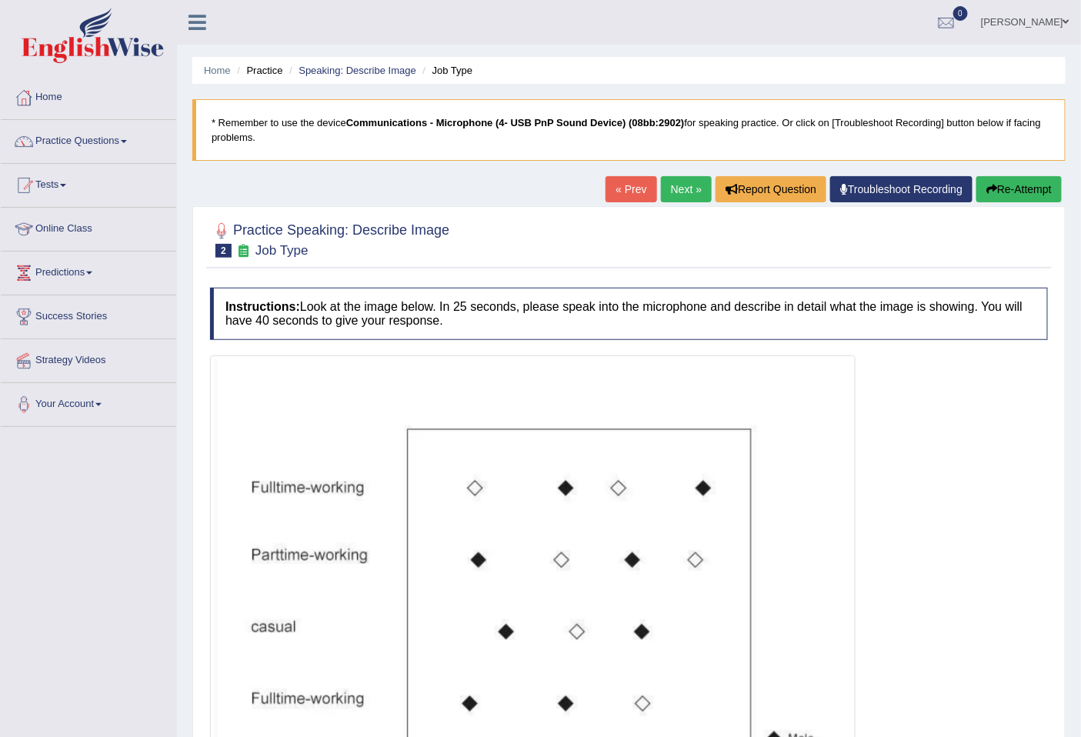
click at [670, 194] on link "Next »" at bounding box center [686, 189] width 51 height 26
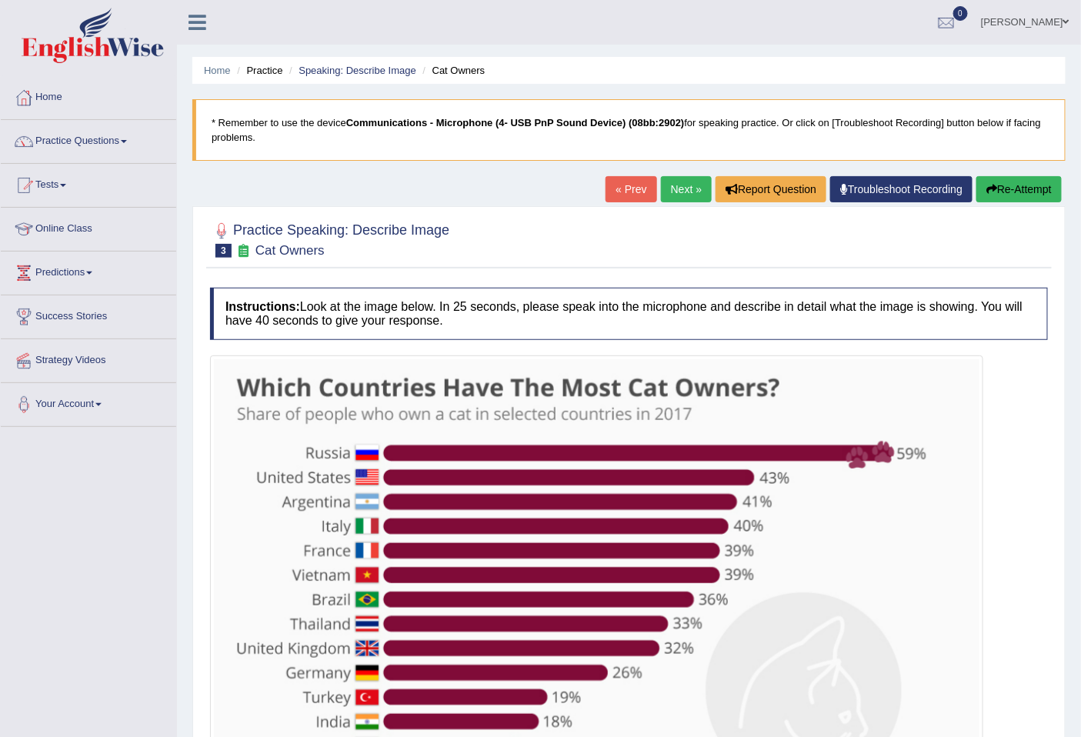
click at [677, 193] on link "Next »" at bounding box center [686, 189] width 51 height 26
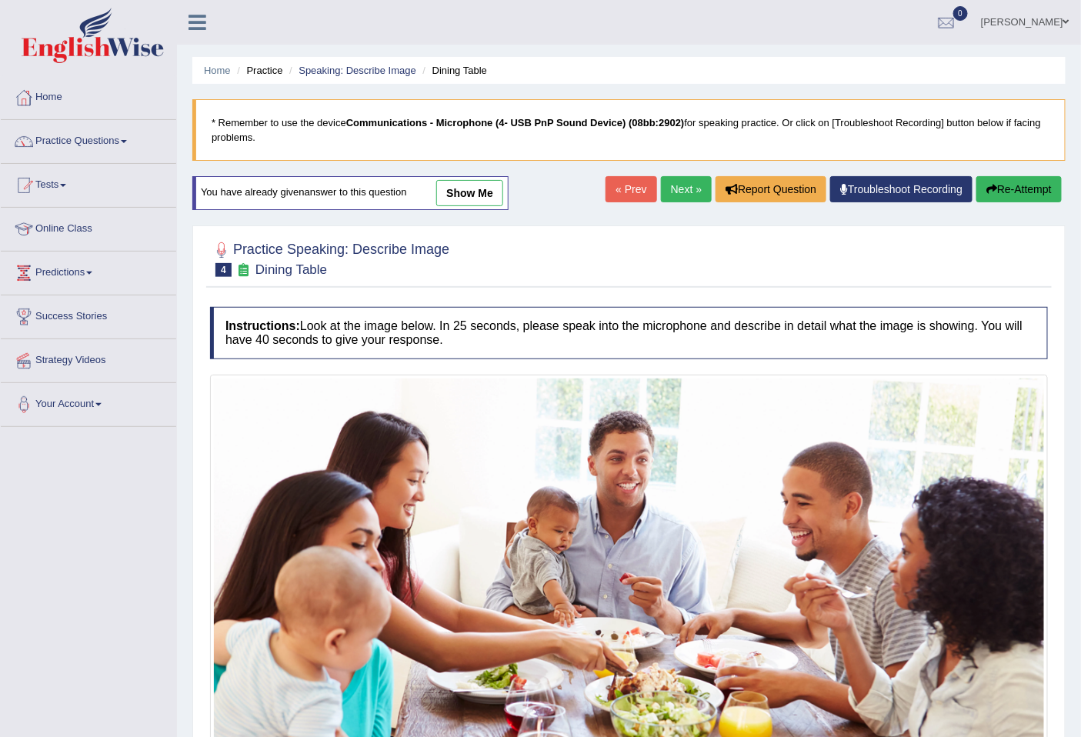
click at [683, 192] on link "Next »" at bounding box center [686, 189] width 51 height 26
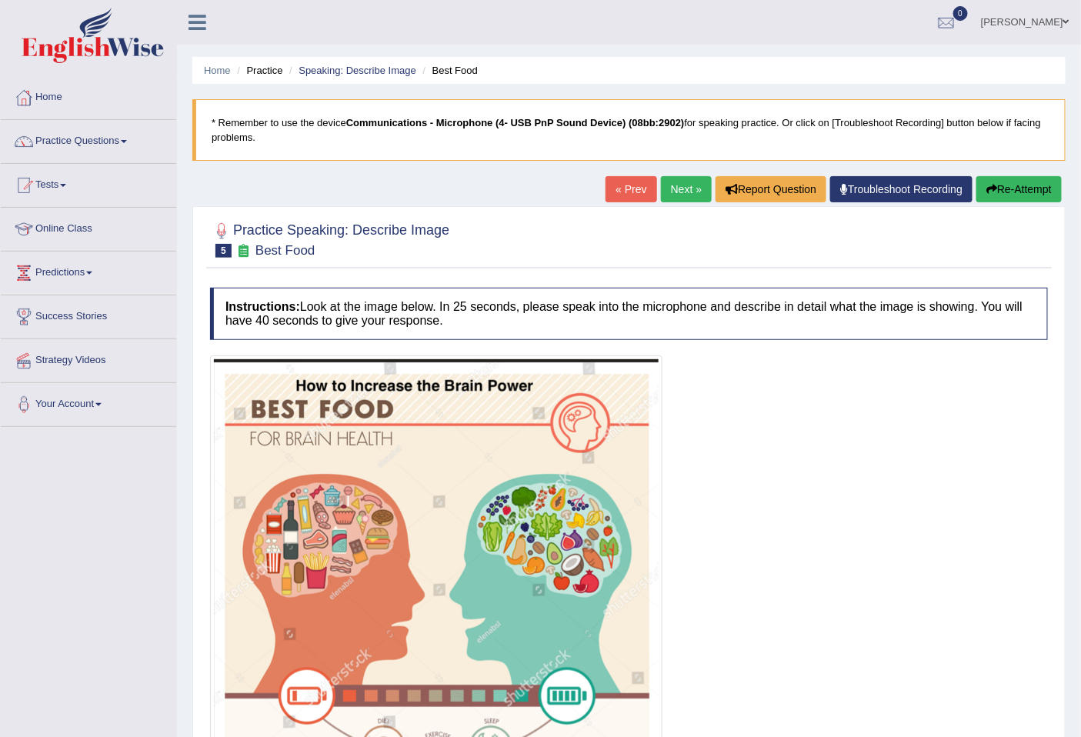
click at [667, 183] on link "Next »" at bounding box center [686, 189] width 51 height 26
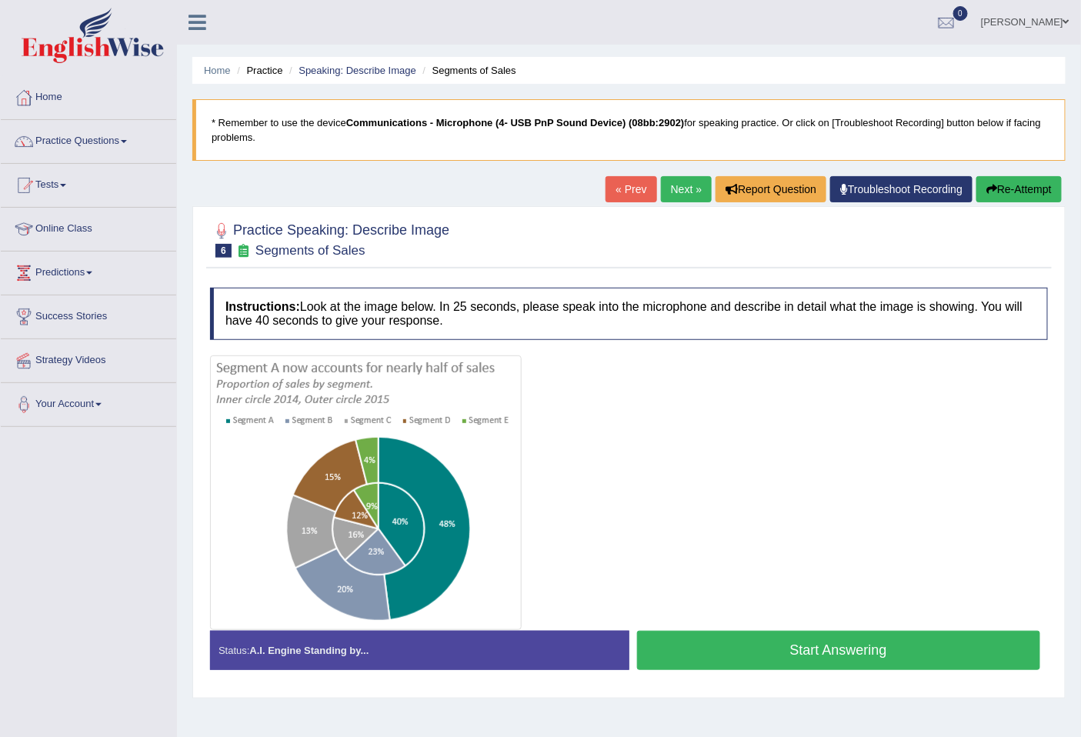
click at [676, 191] on link "Next »" at bounding box center [686, 189] width 51 height 26
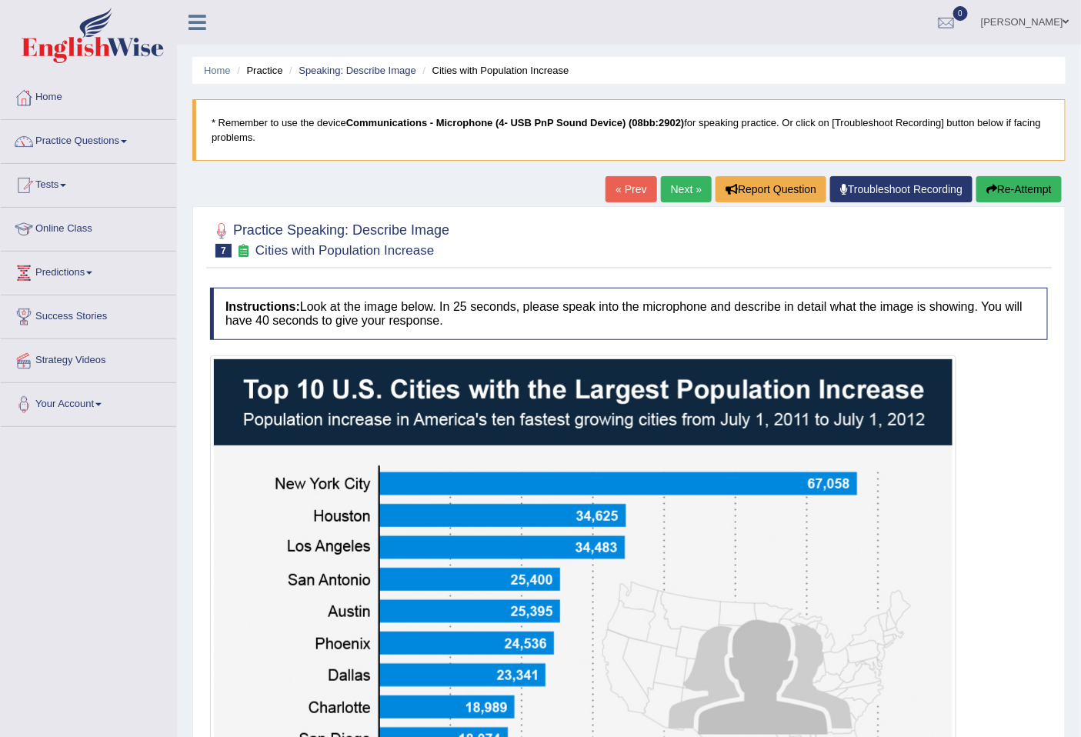
click at [1005, 190] on button "Re-Attempt" at bounding box center [1019, 189] width 85 height 26
click at [674, 195] on link "Next »" at bounding box center [686, 189] width 51 height 26
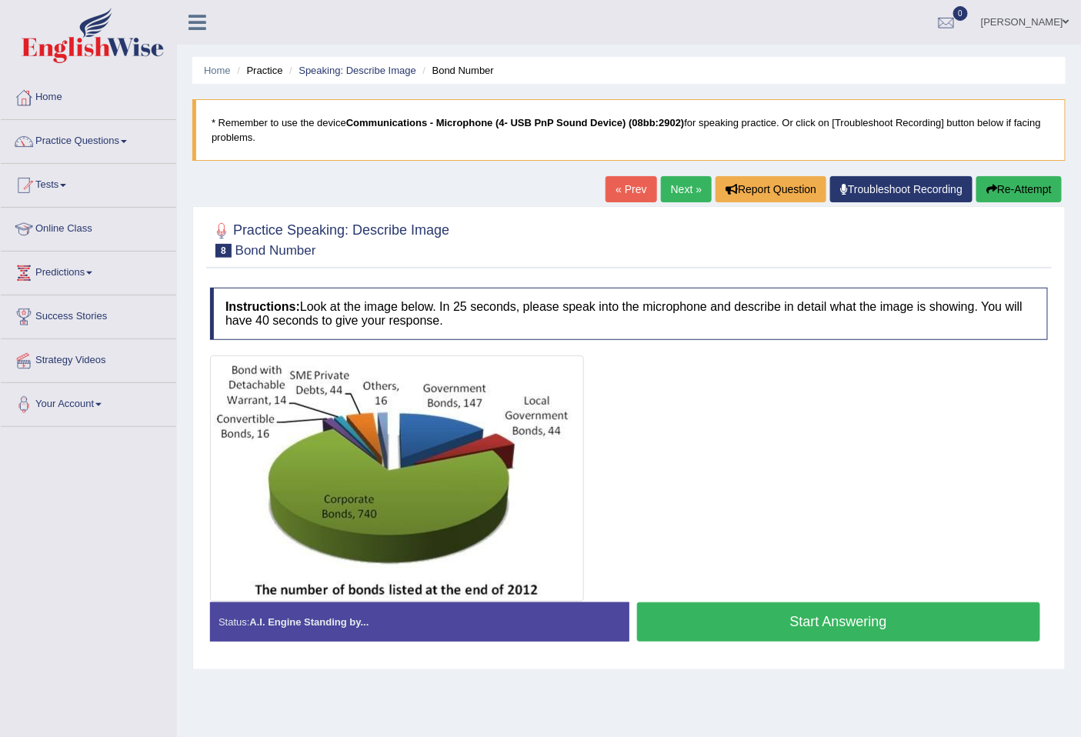
click at [629, 191] on link "« Prev" at bounding box center [631, 189] width 51 height 26
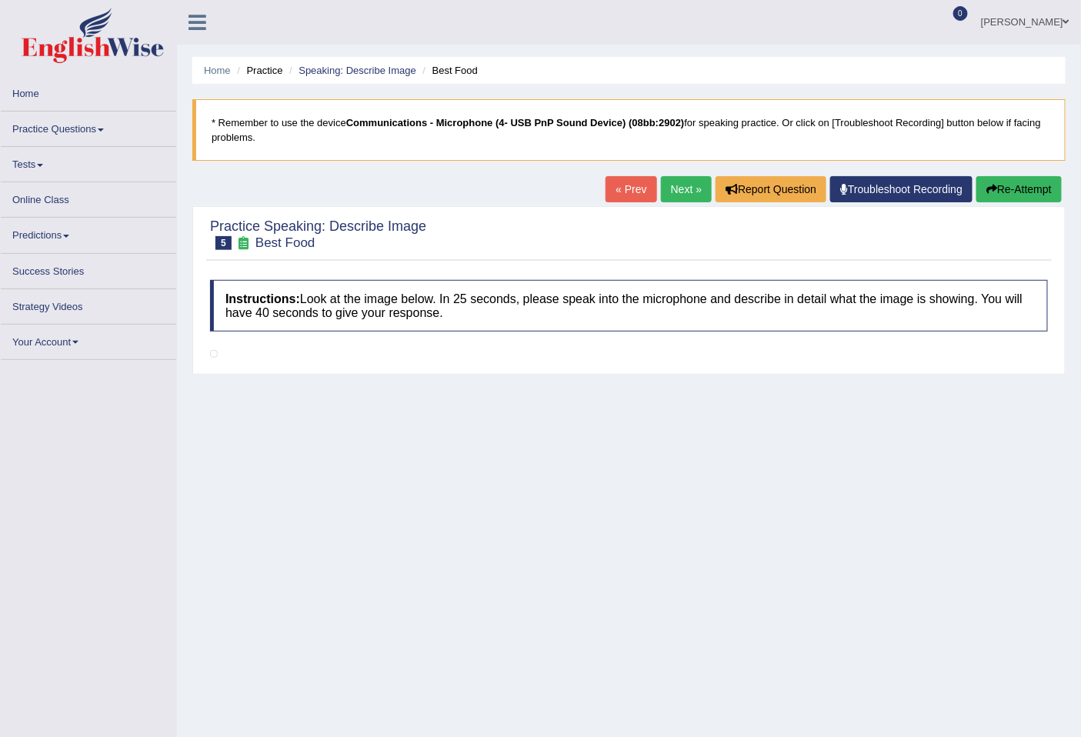
click at [629, 191] on link "« Prev" at bounding box center [631, 189] width 51 height 26
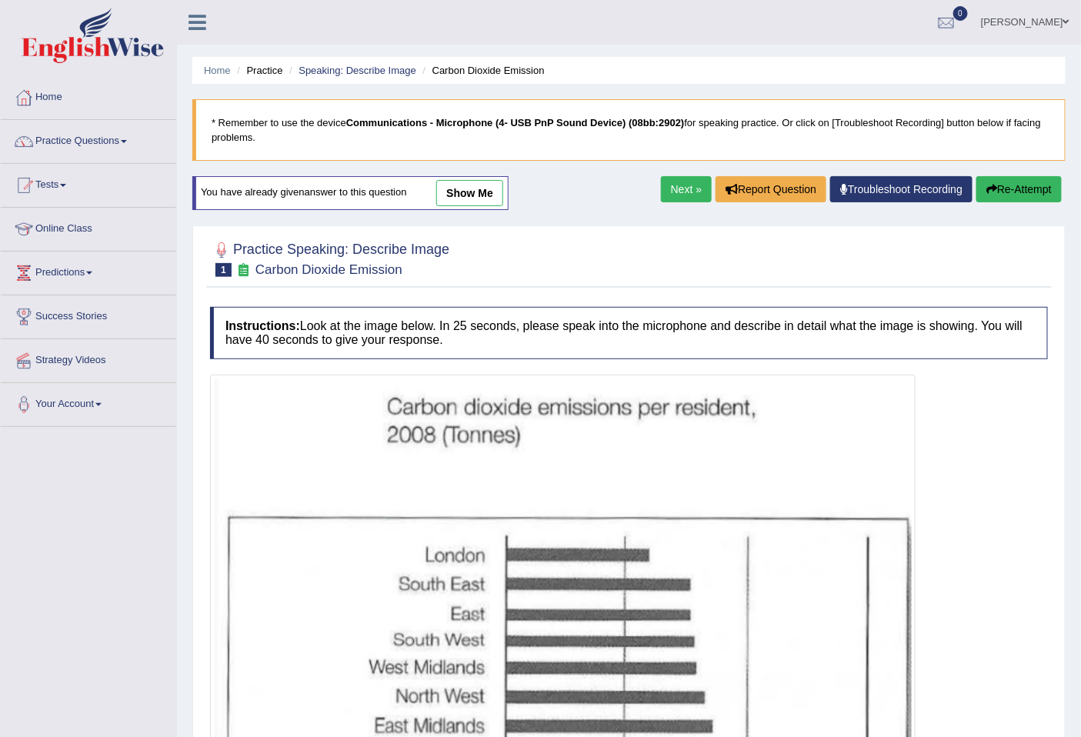
click at [457, 186] on link "show me" at bounding box center [469, 193] width 67 height 26
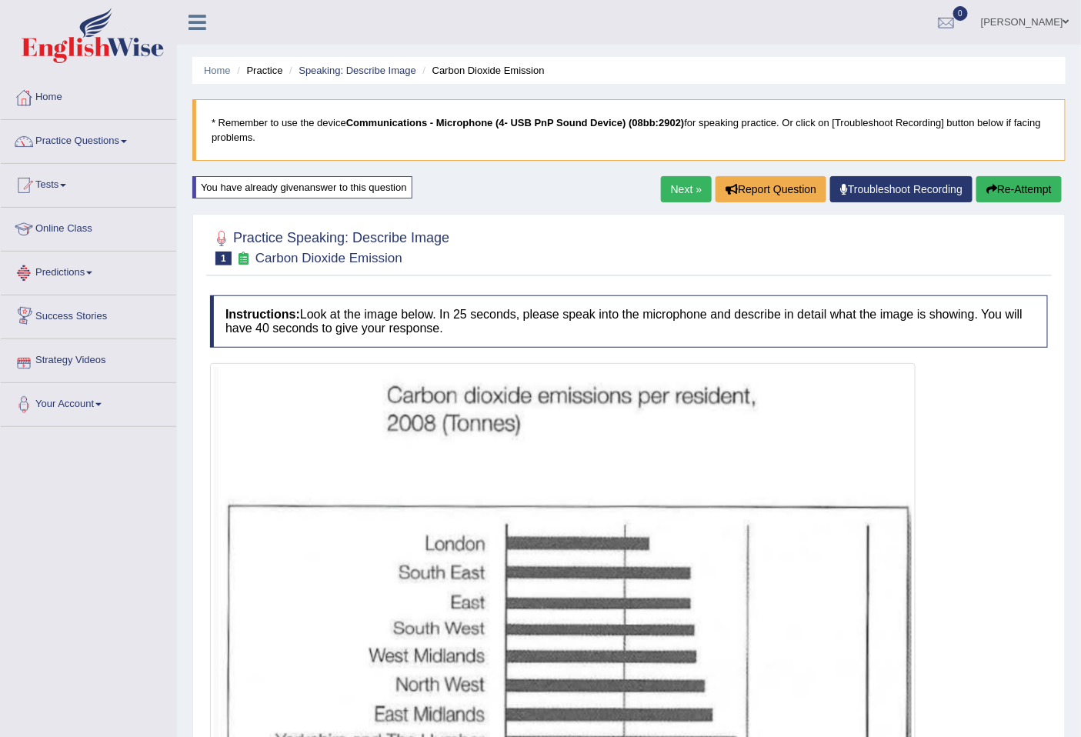
click at [75, 372] on link "Strategy Videos" at bounding box center [88, 358] width 175 height 38
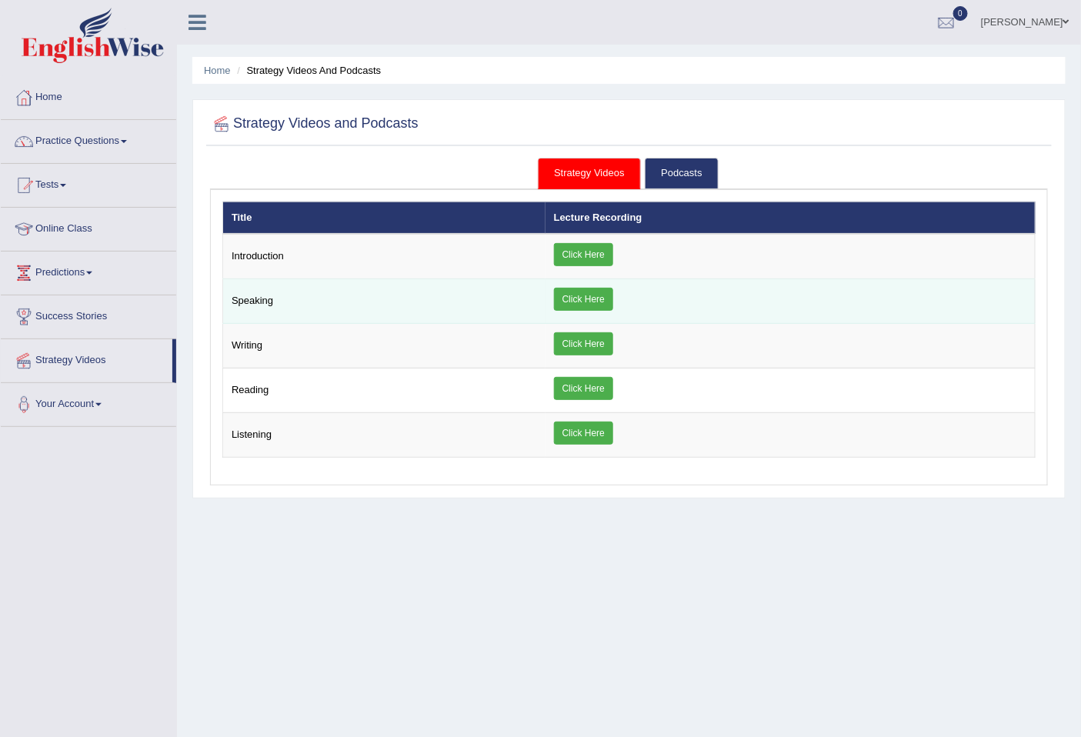
click at [571, 297] on link "Click Here" at bounding box center [583, 299] width 59 height 23
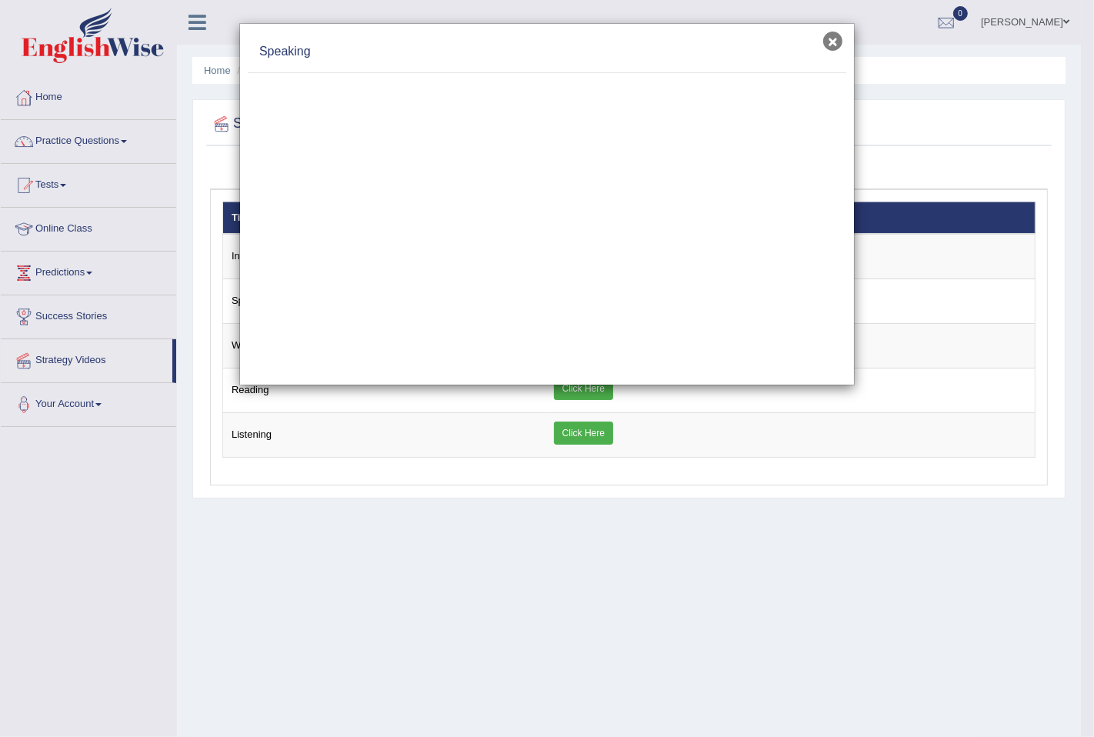
click at [830, 45] on button "×" at bounding box center [833, 41] width 19 height 19
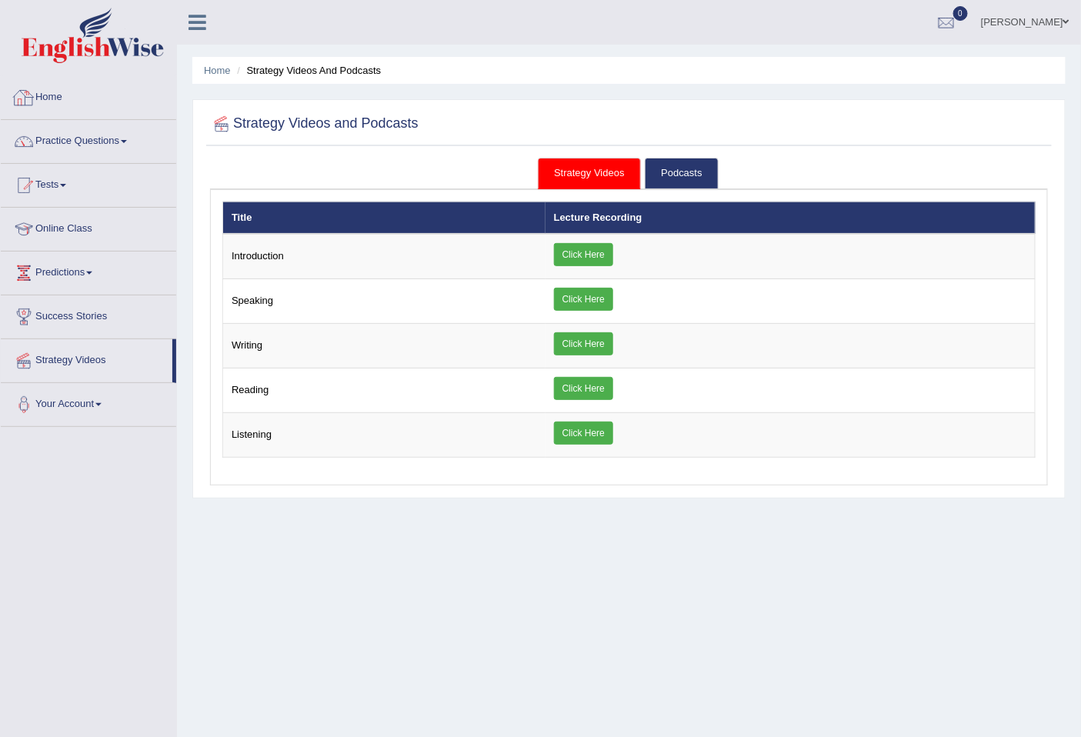
click at [112, 112] on link "Home" at bounding box center [88, 95] width 175 height 38
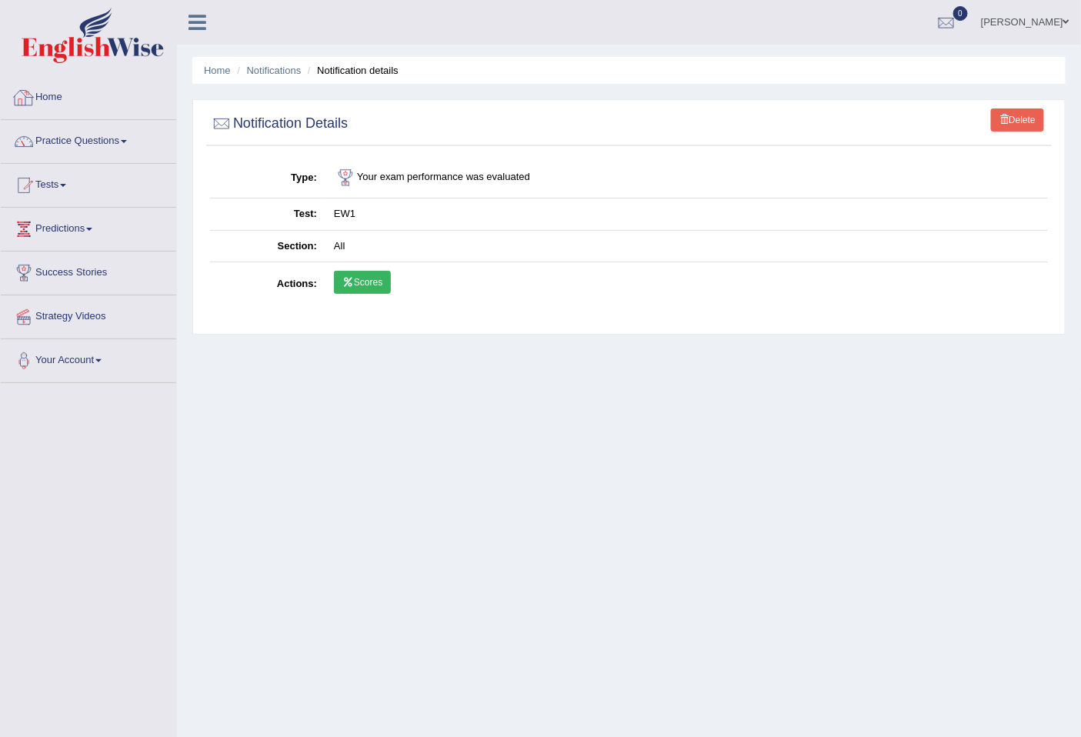
click at [120, 95] on link "Home" at bounding box center [88, 95] width 175 height 38
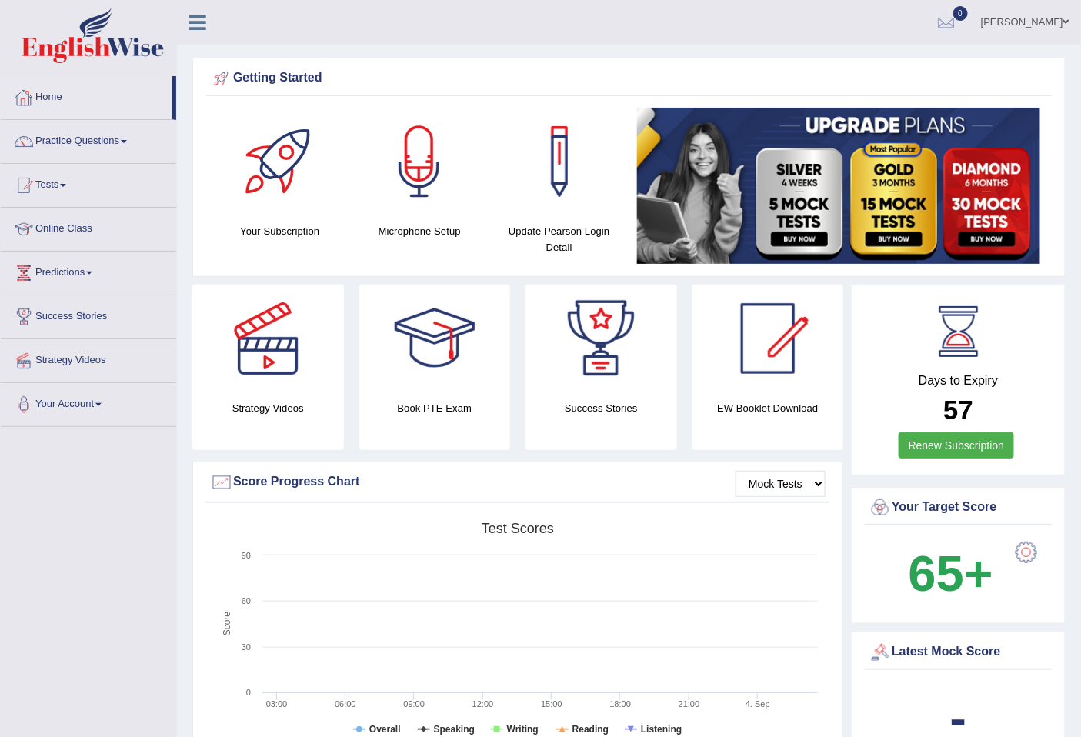
click at [1061, 25] on link "Mohamed Elzaawely" at bounding box center [1026, 20] width 112 height 40
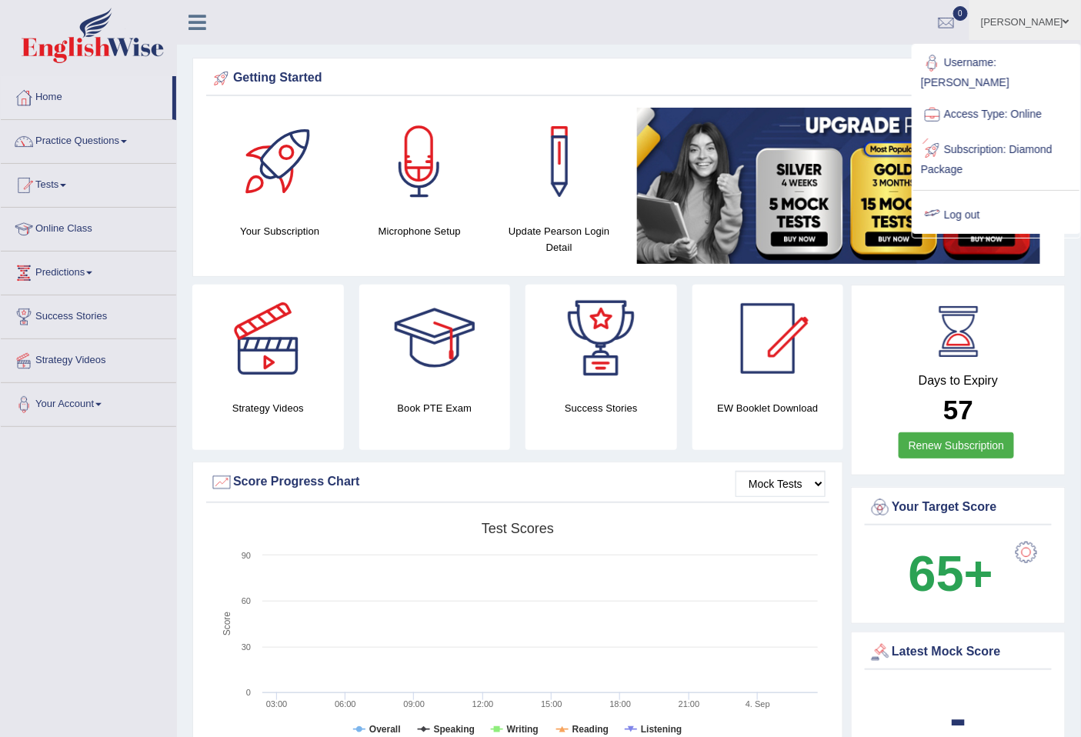
click at [971, 213] on link "Log out" at bounding box center [997, 215] width 166 height 35
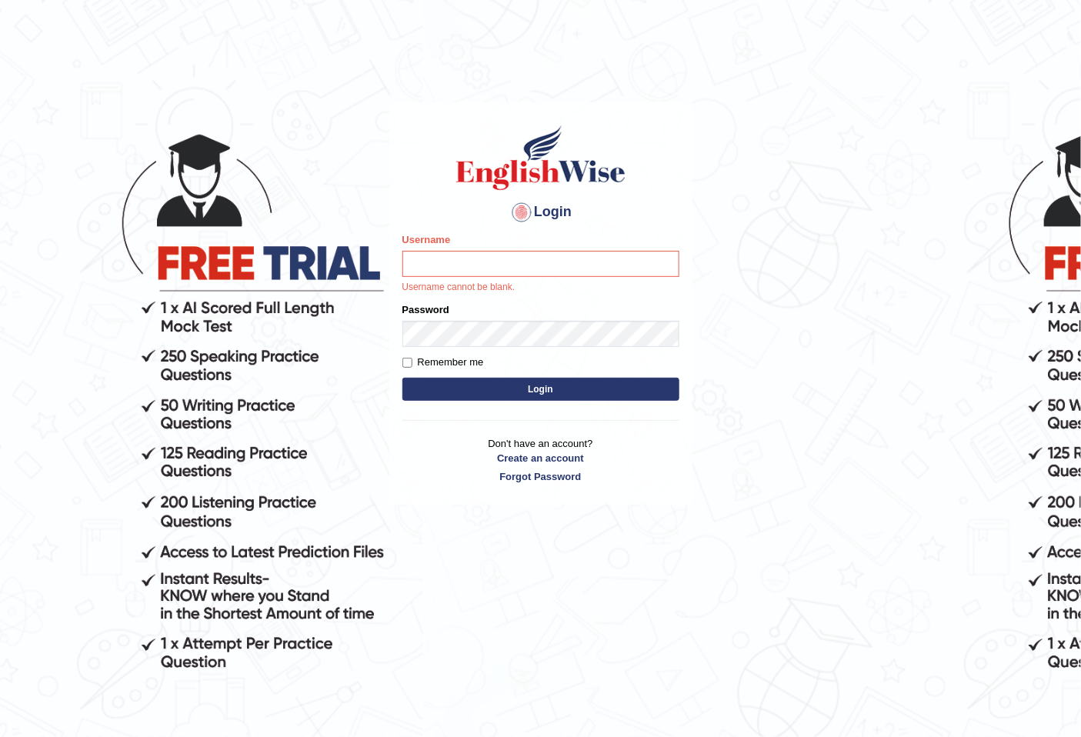
click at [988, 117] on body "Login Please fix the following errors: Username Username cannot be blank. Passw…" at bounding box center [540, 422] width 1081 height 737
